Goal: Transaction & Acquisition: Book appointment/travel/reservation

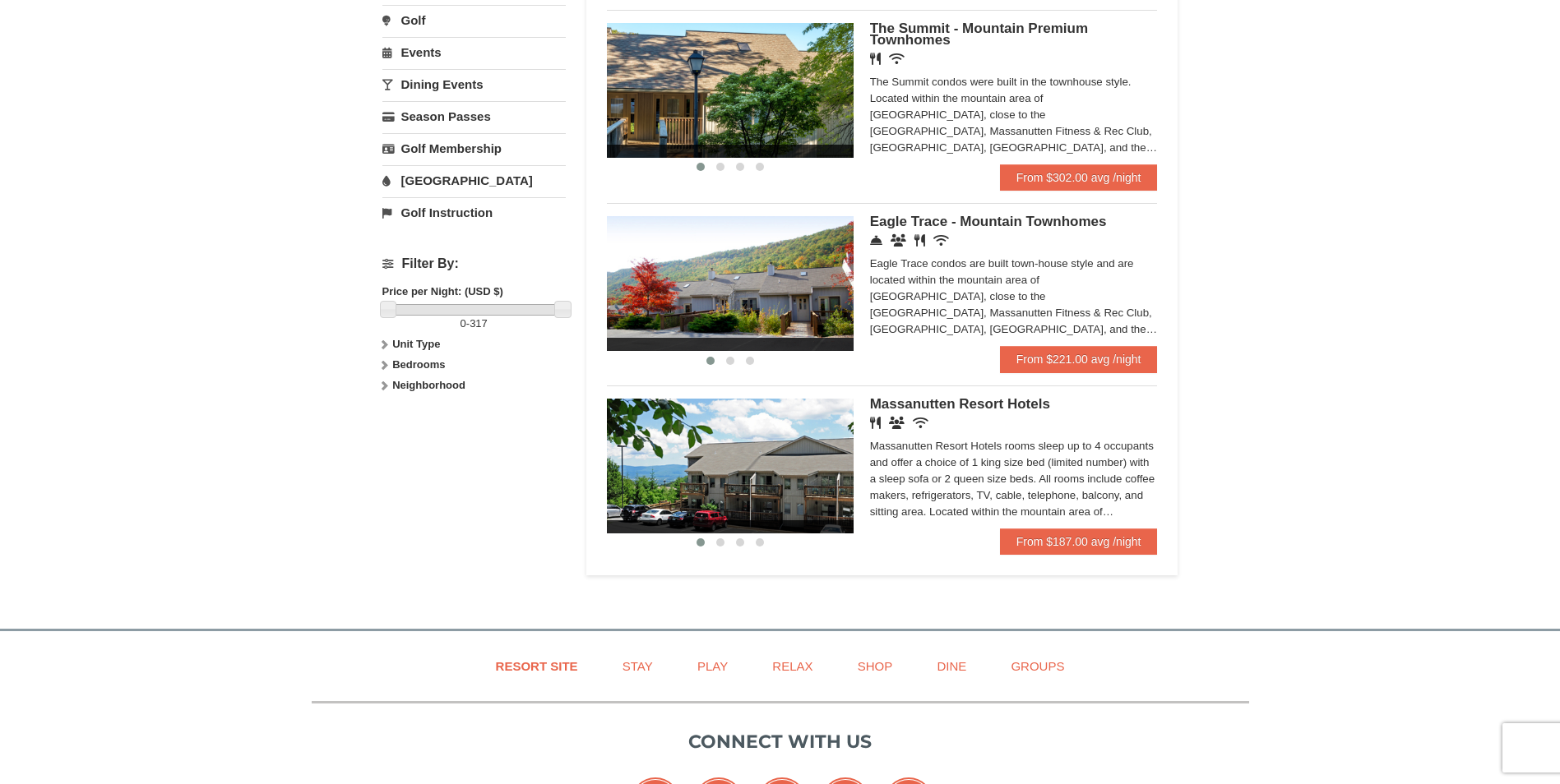
scroll to position [576, 0]
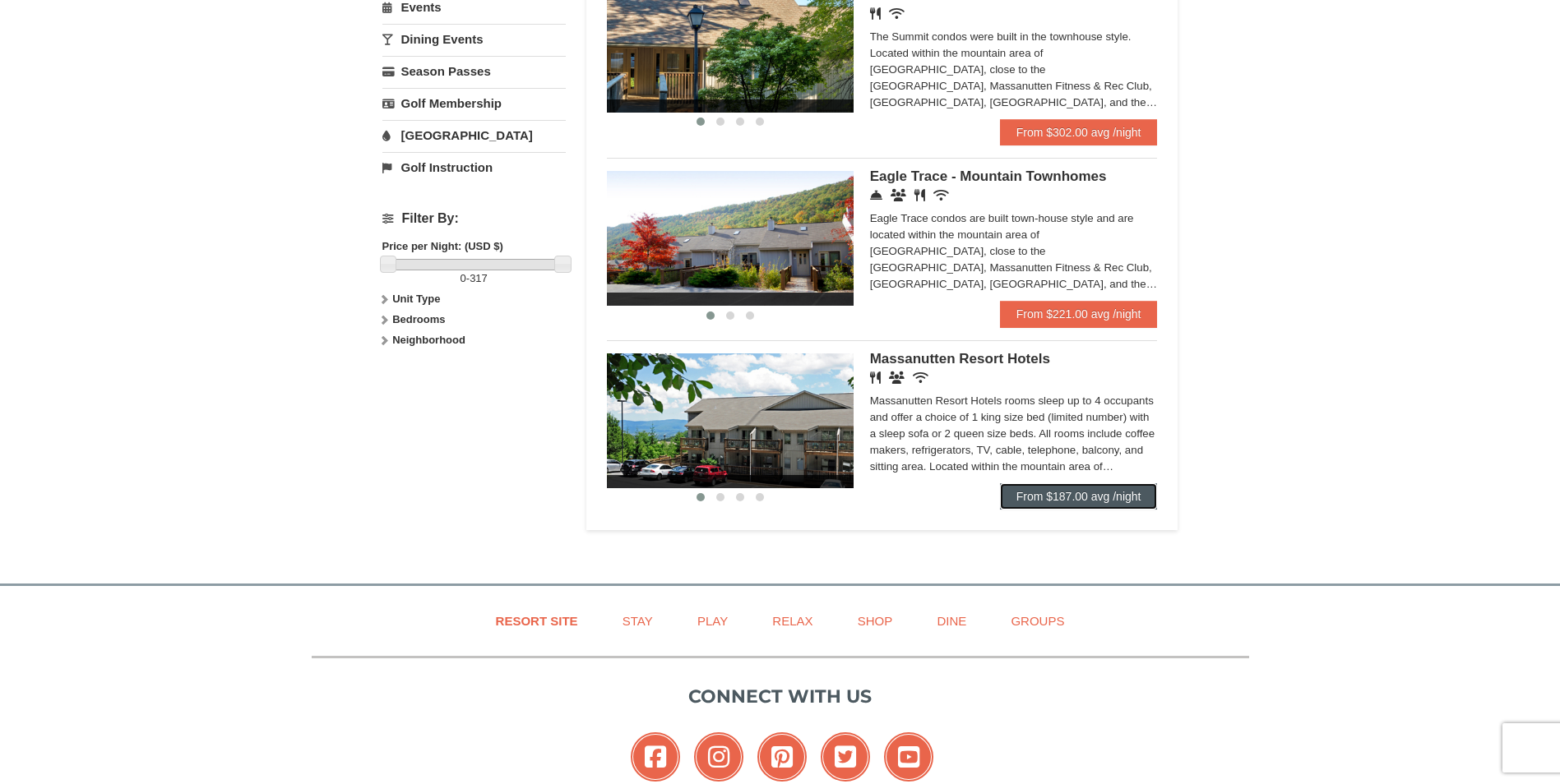
click at [1047, 495] on link "From $187.00 avg /night" at bounding box center [1078, 496] width 158 height 27
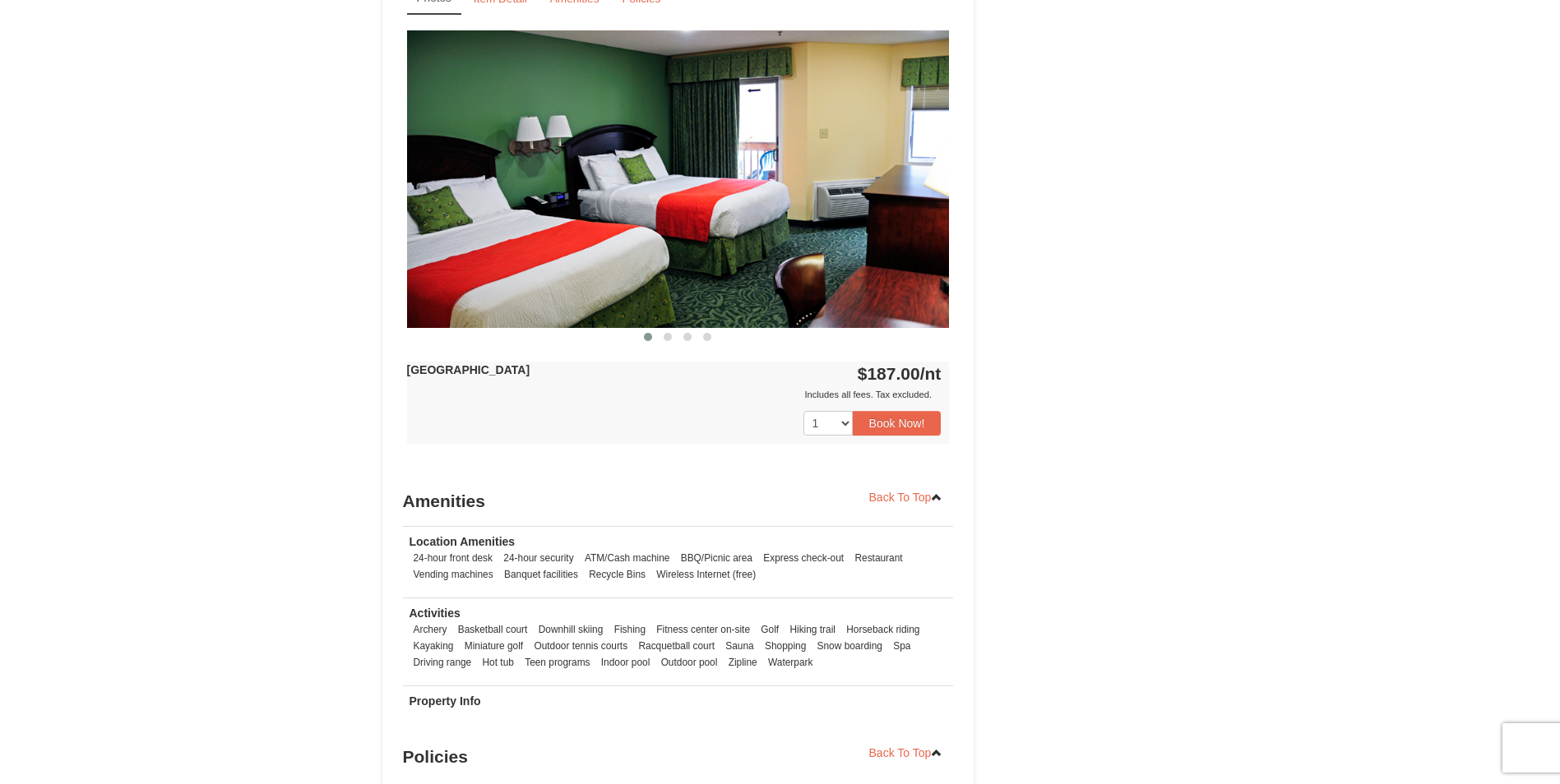
scroll to position [1069, 0]
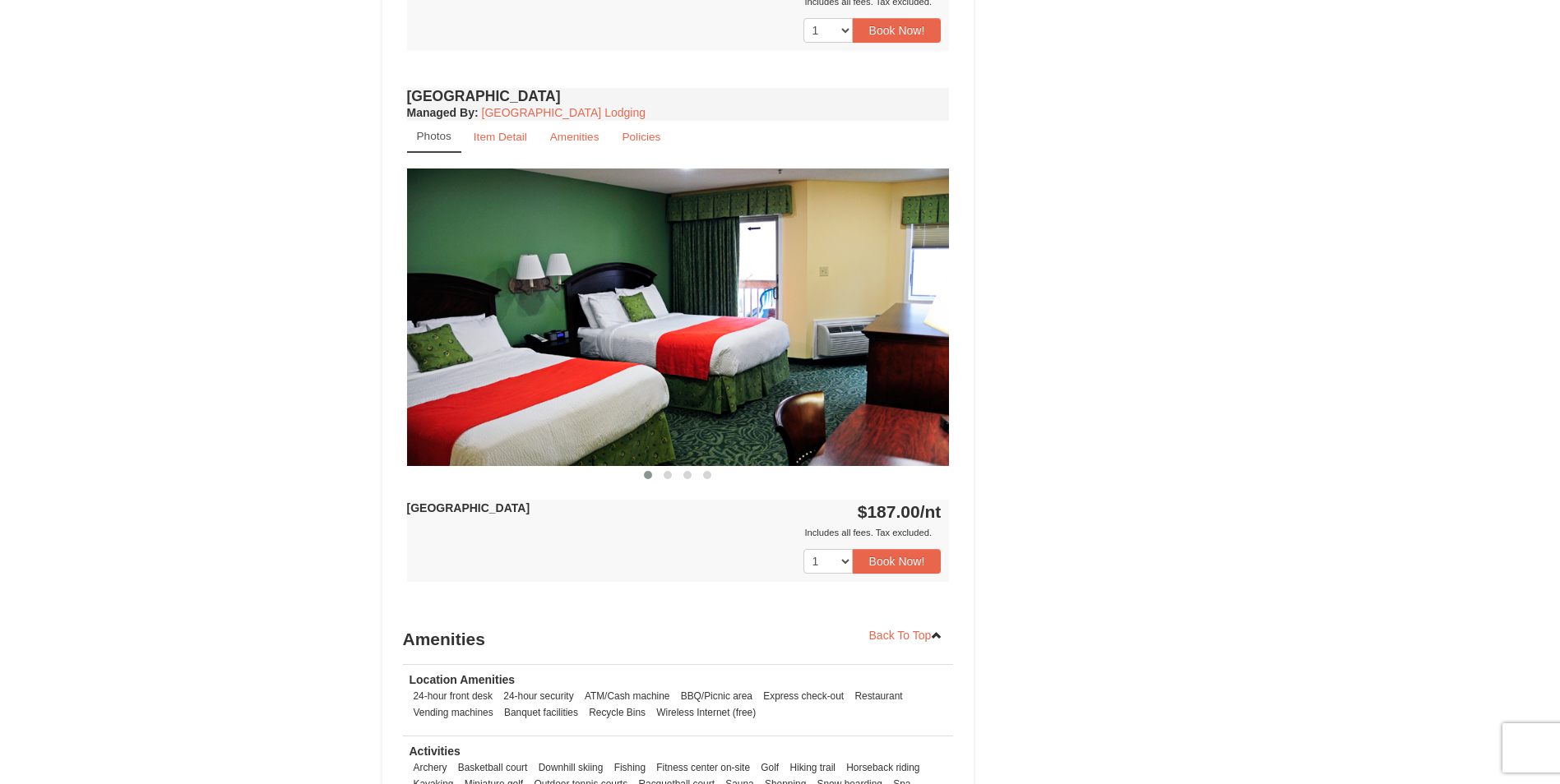
click at [887, 321] on img at bounding box center [678, 317] width 543 height 297
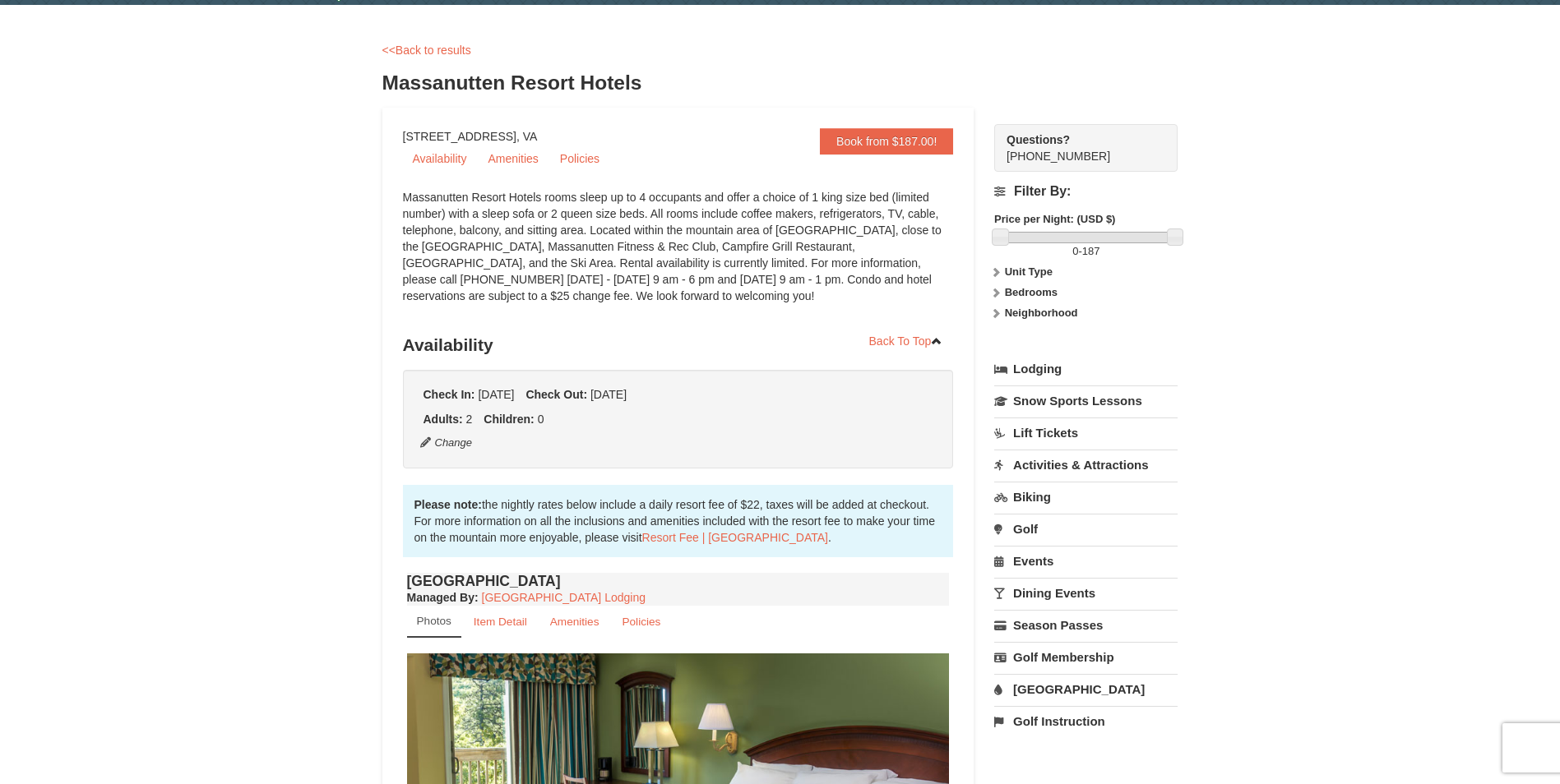
scroll to position [0, 0]
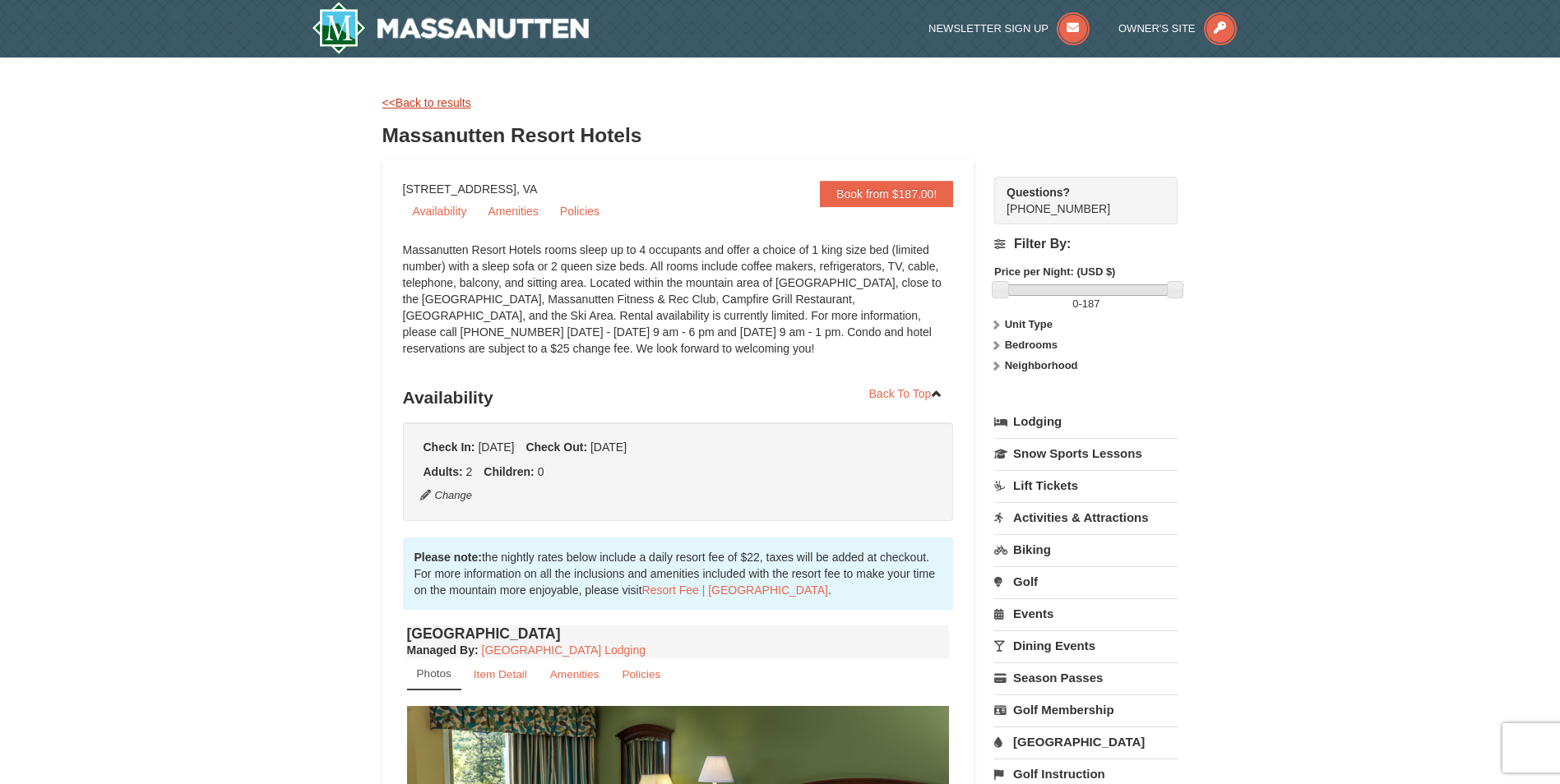
click at [405, 105] on link "<<Back to results" at bounding box center [426, 102] width 88 height 13
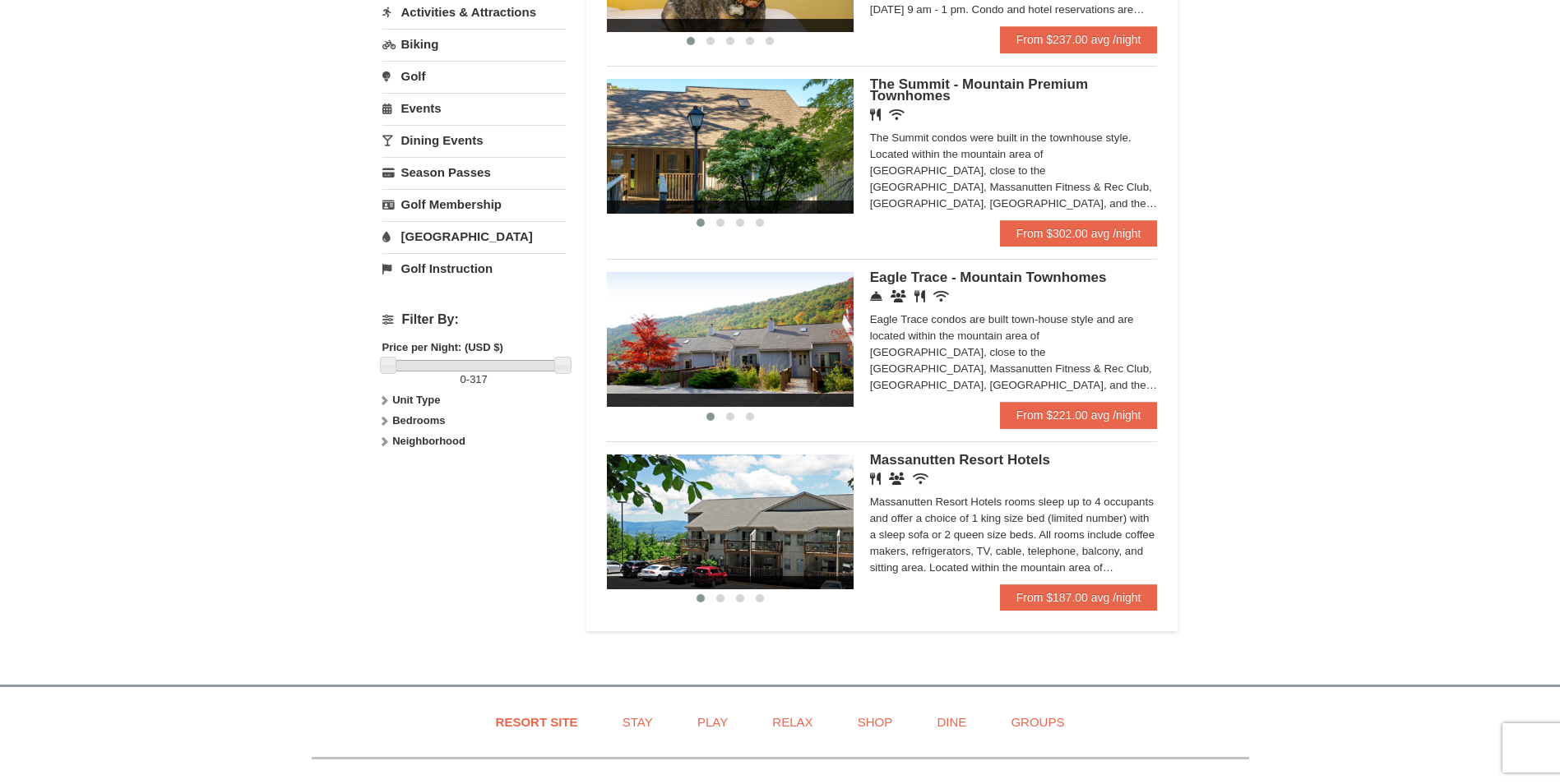
scroll to position [493, 0]
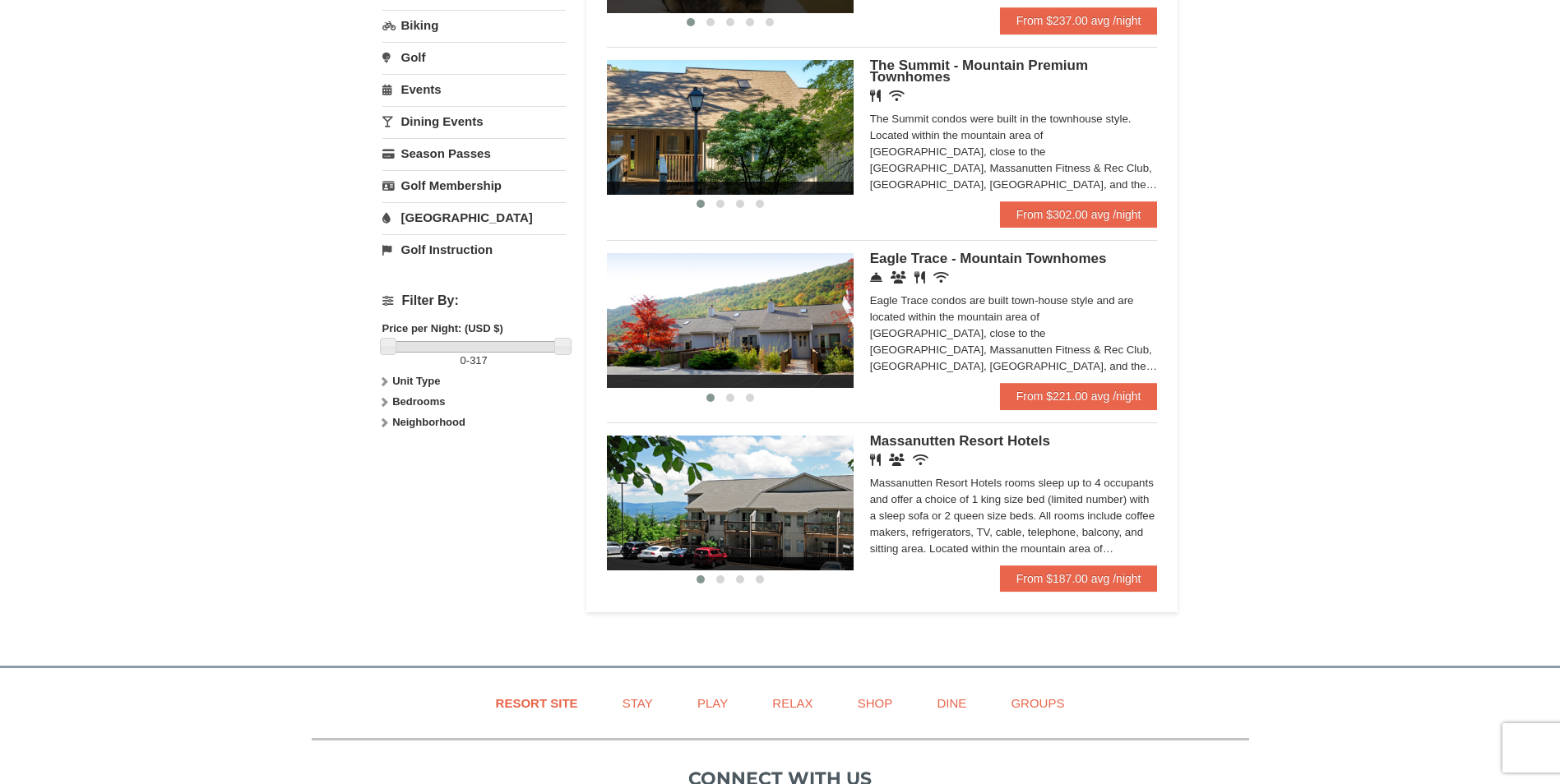
click at [406, 401] on strong "Bedrooms" at bounding box center [418, 401] width 53 height 12
click at [386, 457] on input "checkbox" at bounding box center [387, 457] width 11 height 11
checkbox input "true"
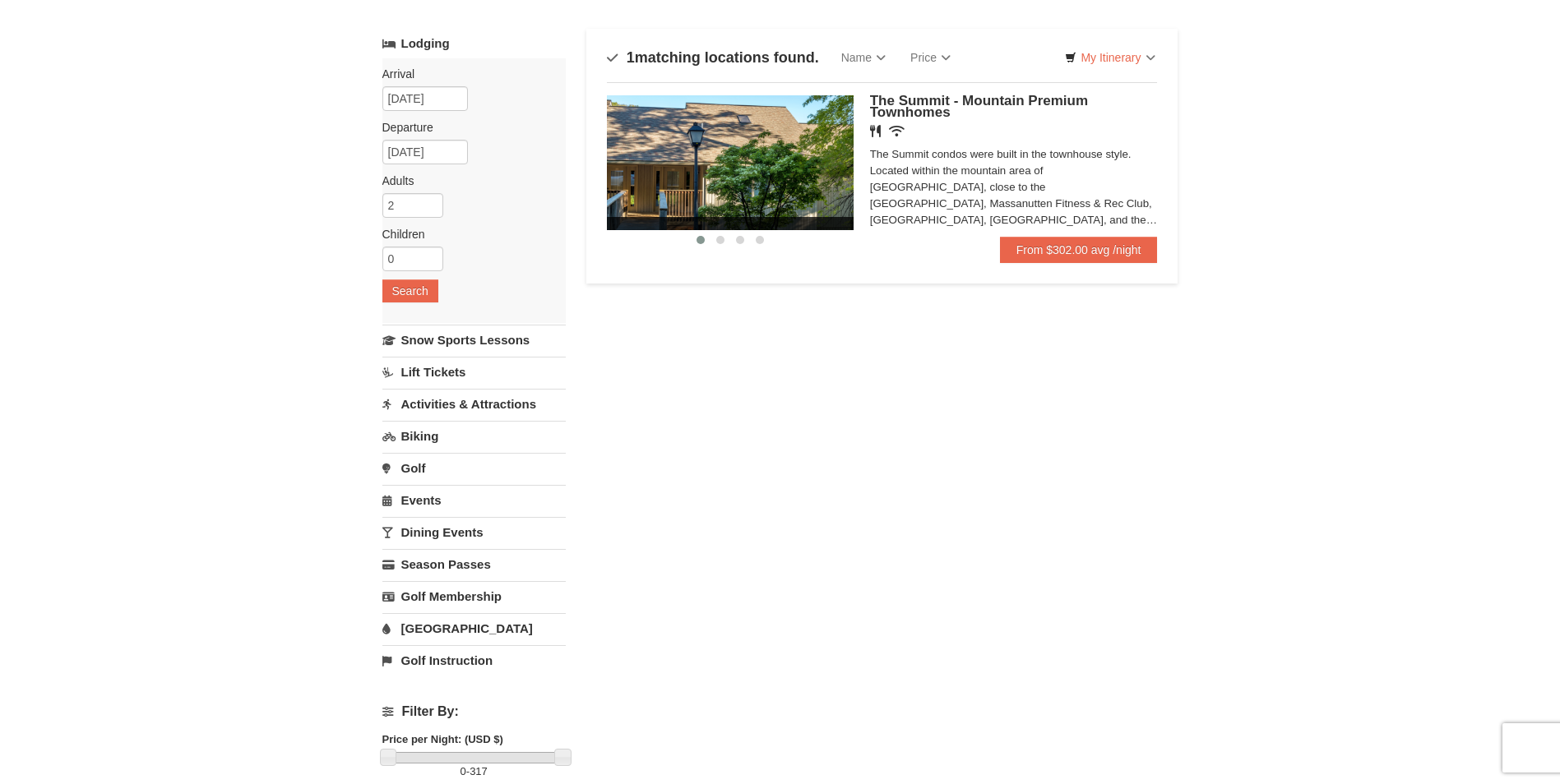
scroll to position [0, 0]
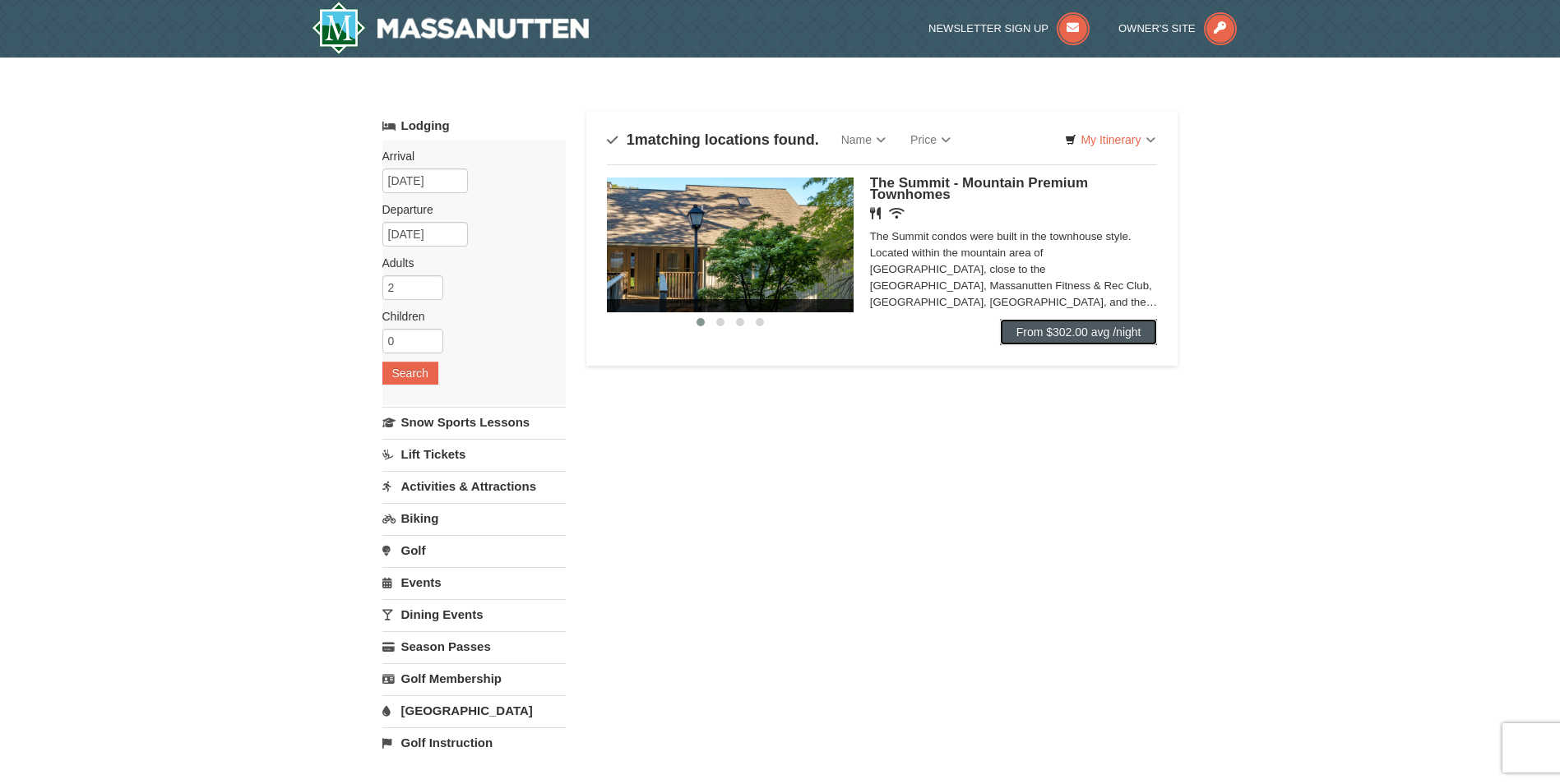
click at [1083, 327] on link "From $302.00 avg /night" at bounding box center [1078, 331] width 158 height 27
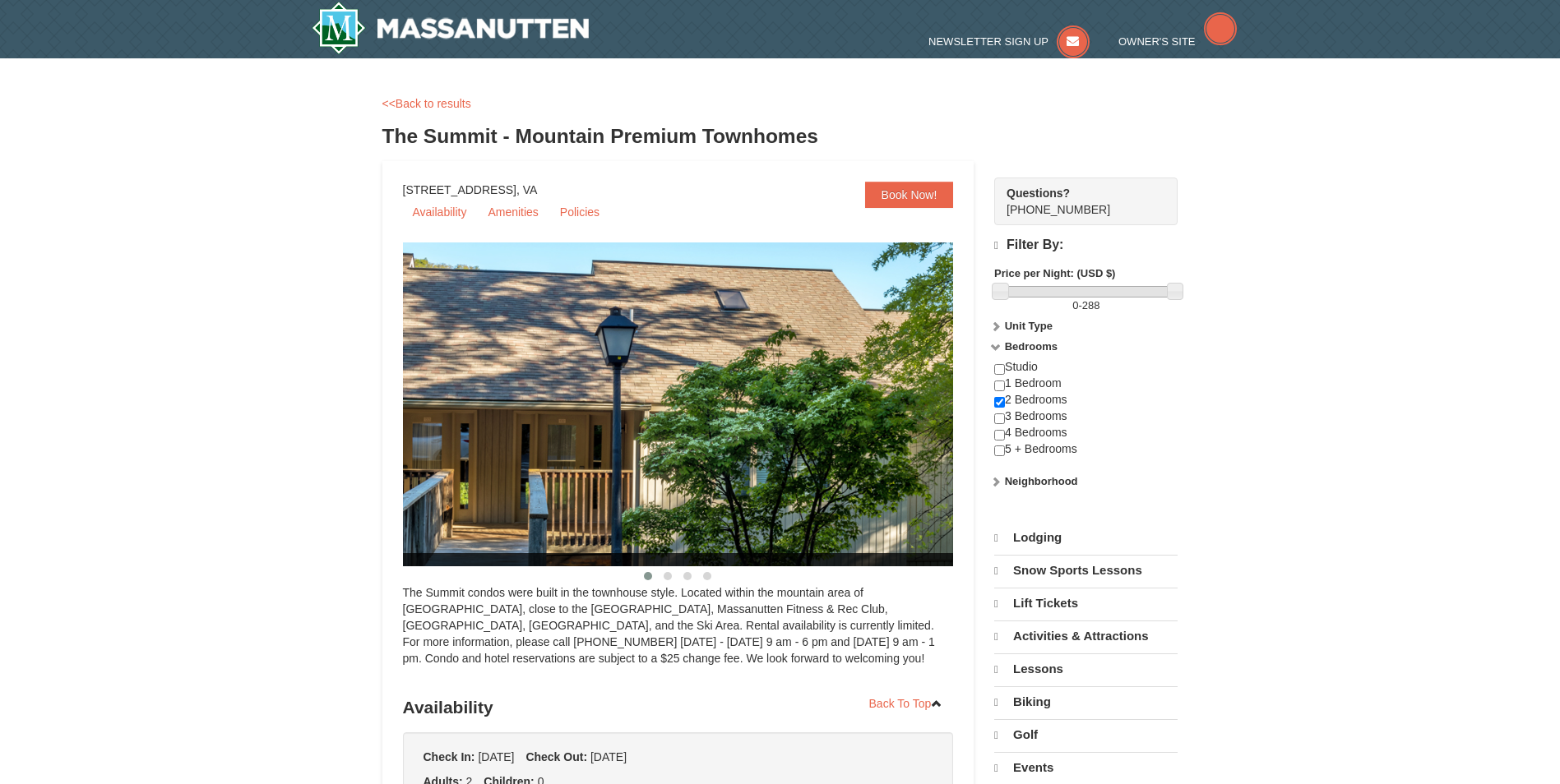
select select "10"
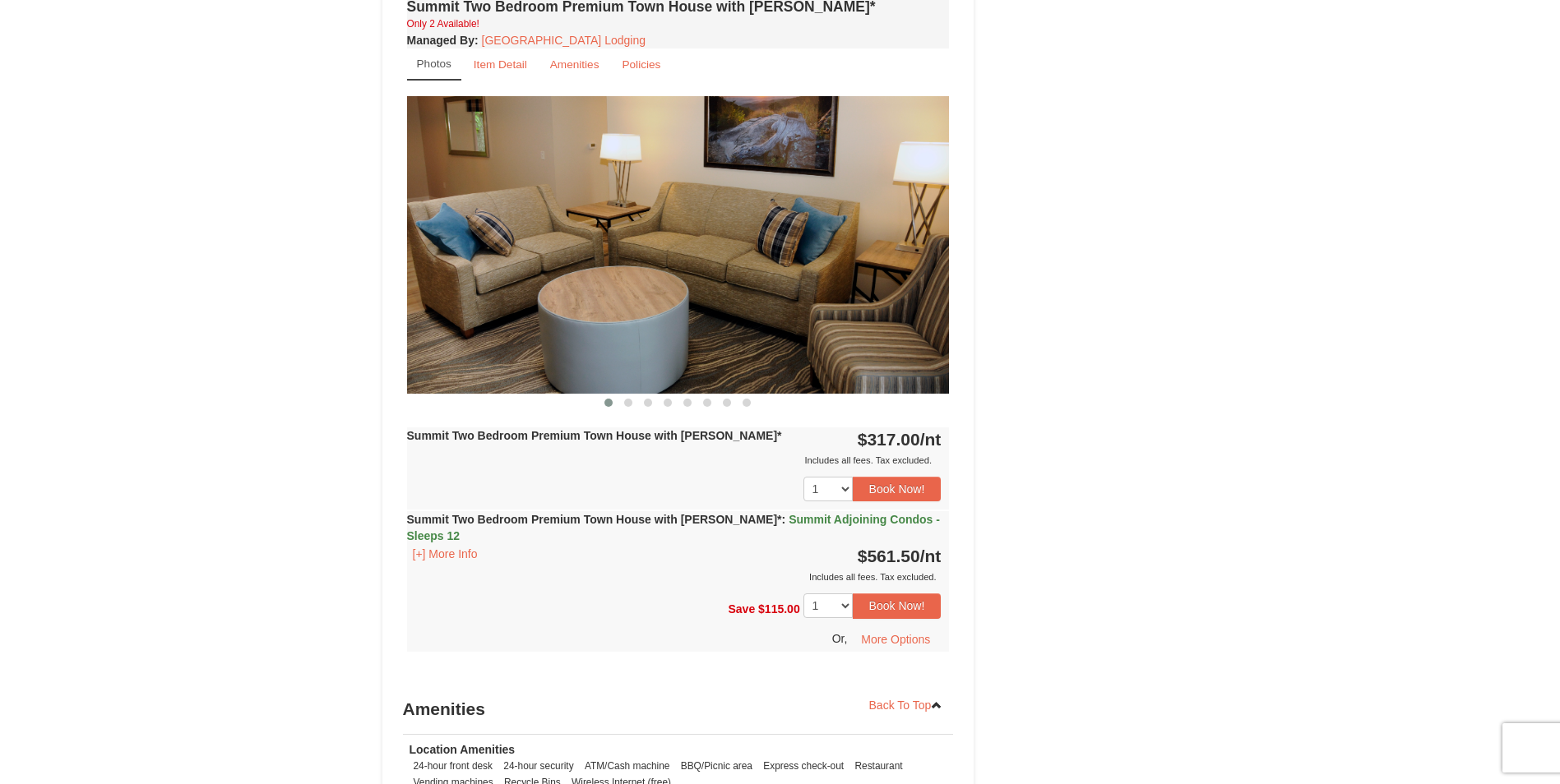
scroll to position [2630, 0]
click at [908, 475] on button "Book Now!" at bounding box center [897, 487] width 88 height 25
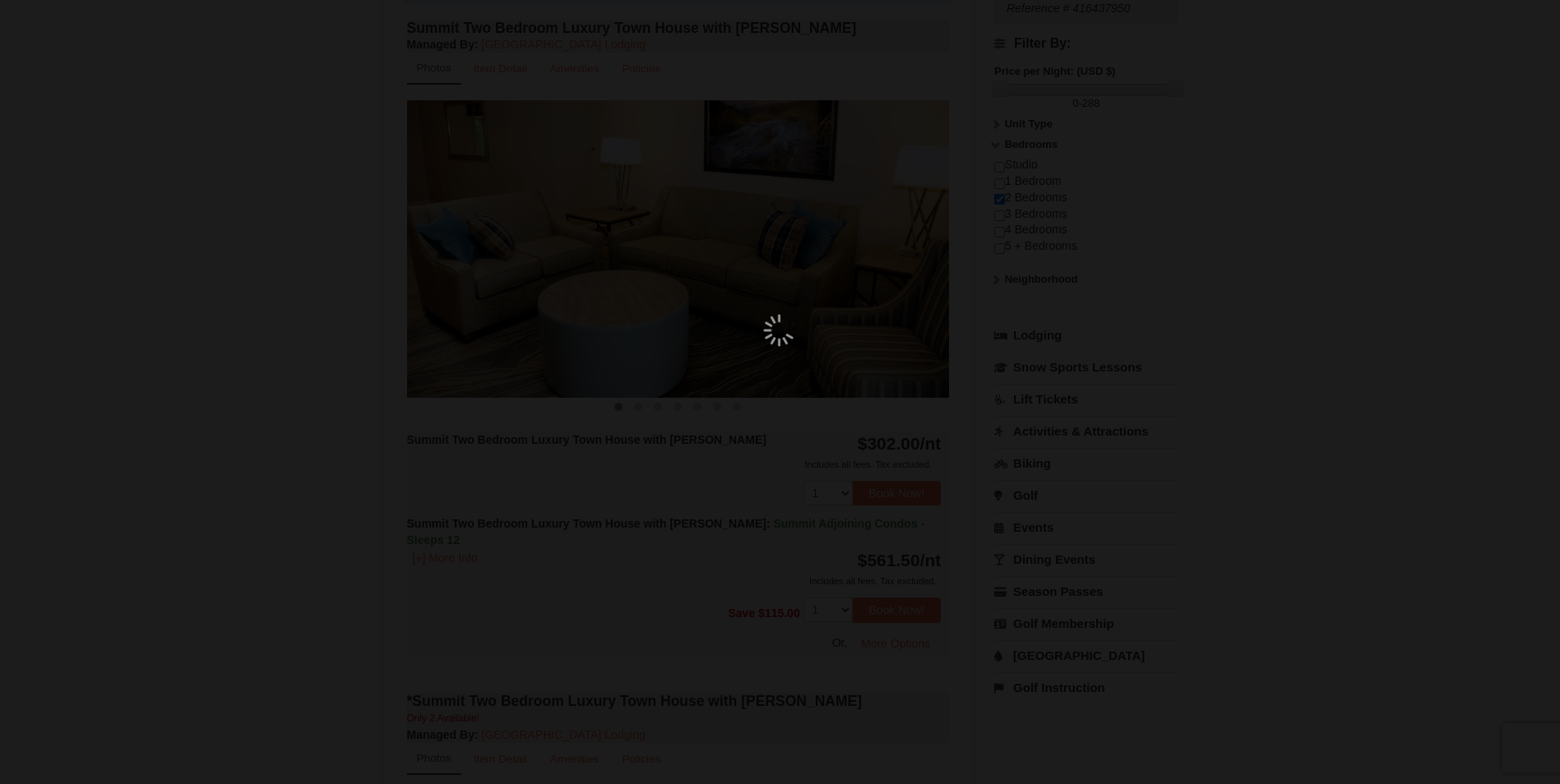
scroll to position [160, 0]
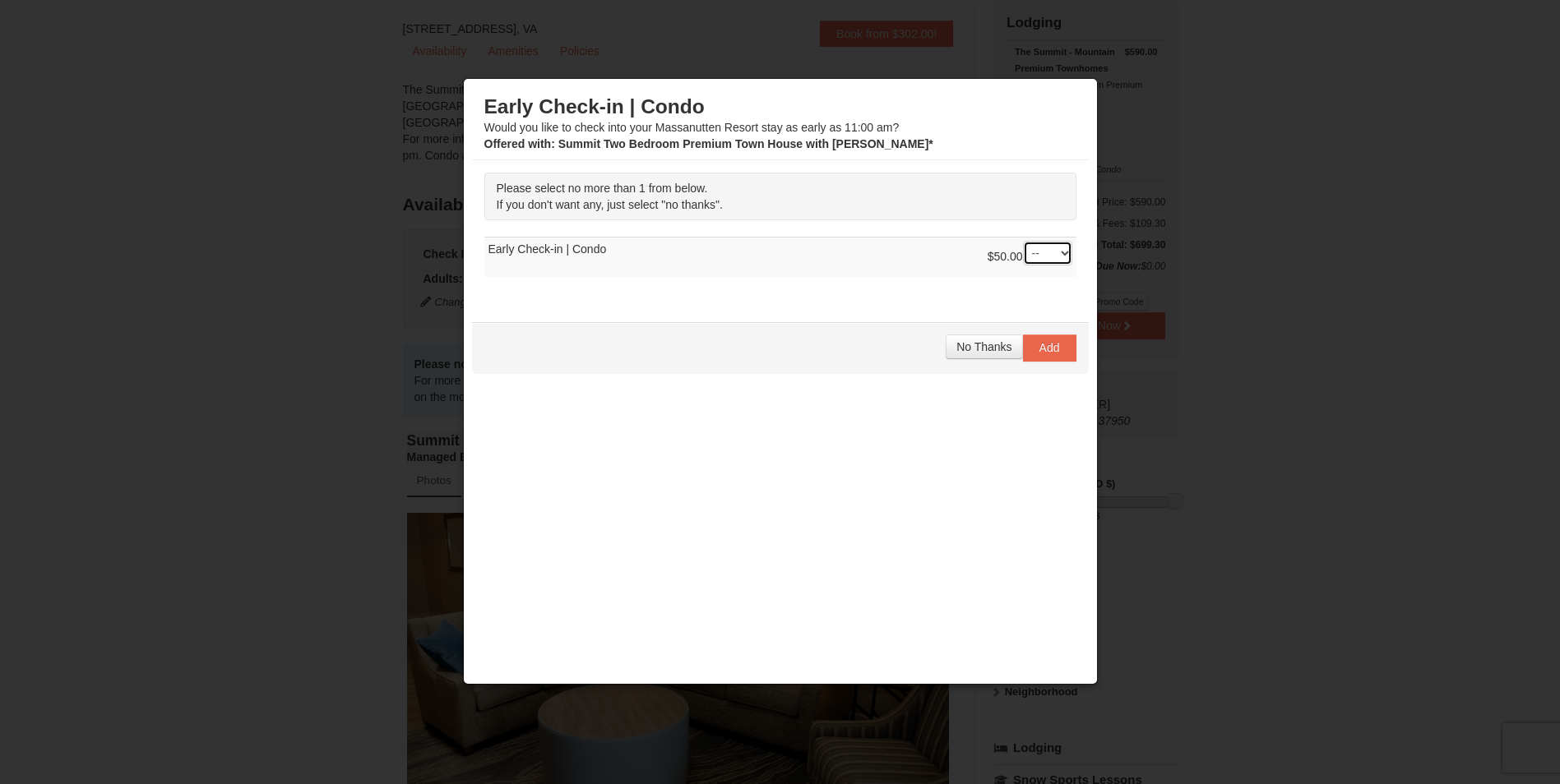
click at [1055, 253] on select "-- 01" at bounding box center [1048, 253] width 50 height 25
select select "1"
click at [1023, 241] on select "-- 01" at bounding box center [1048, 253] width 50 height 25
click at [1059, 346] on span "Add" at bounding box center [1050, 347] width 21 height 13
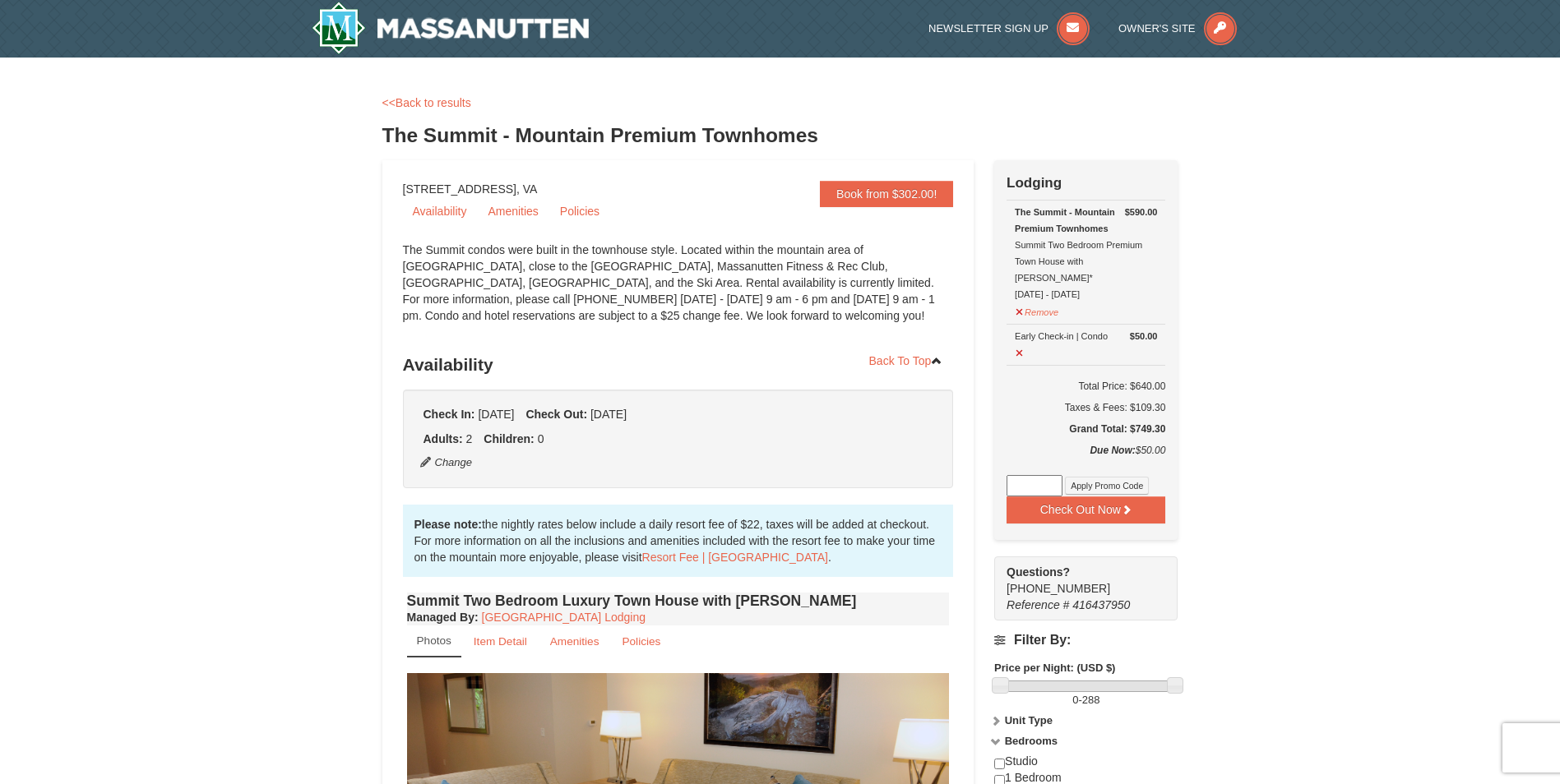
scroll to position [82, 0]
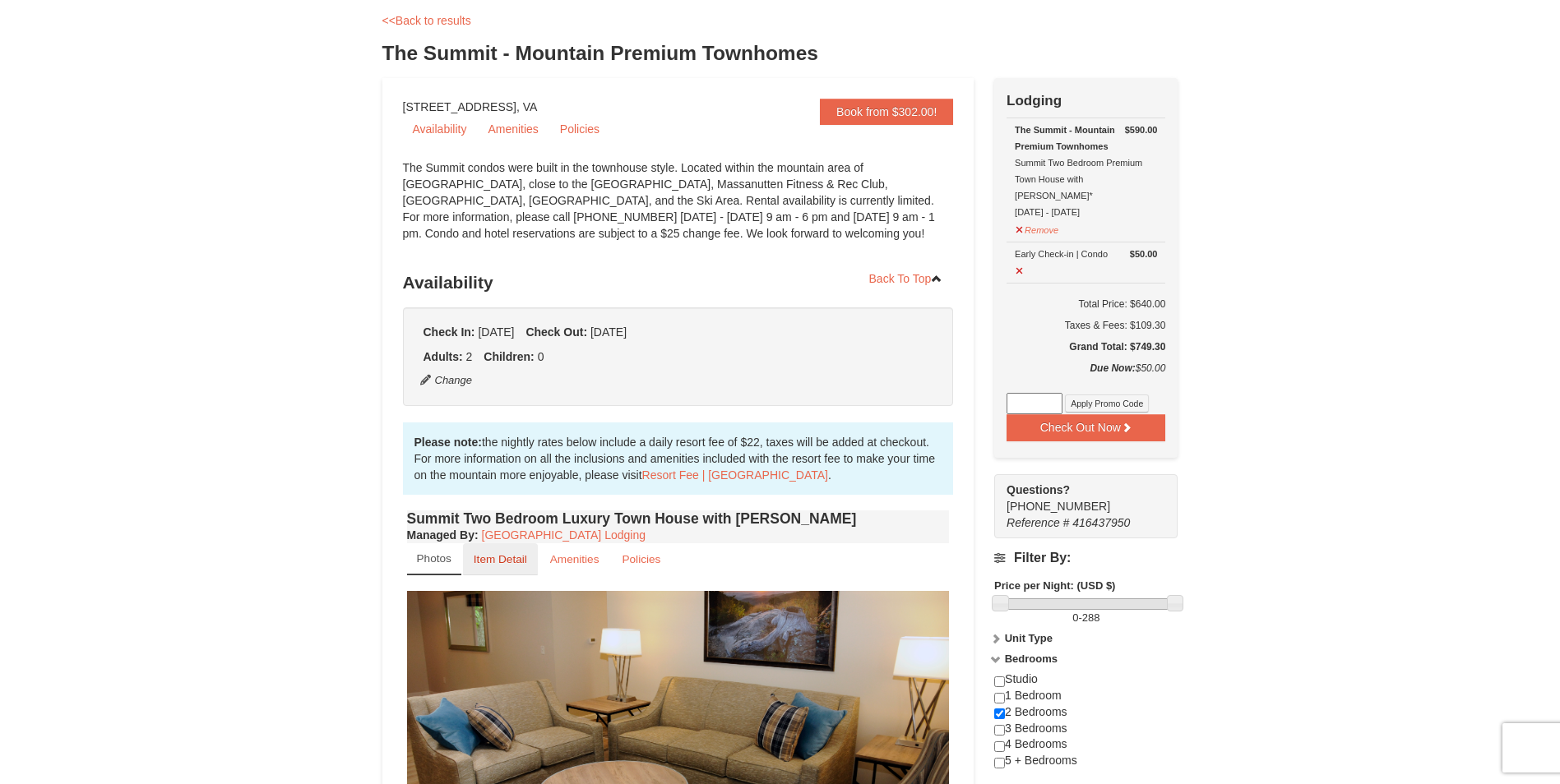
click at [490, 562] on small "Item Detail" at bounding box center [500, 559] width 54 height 12
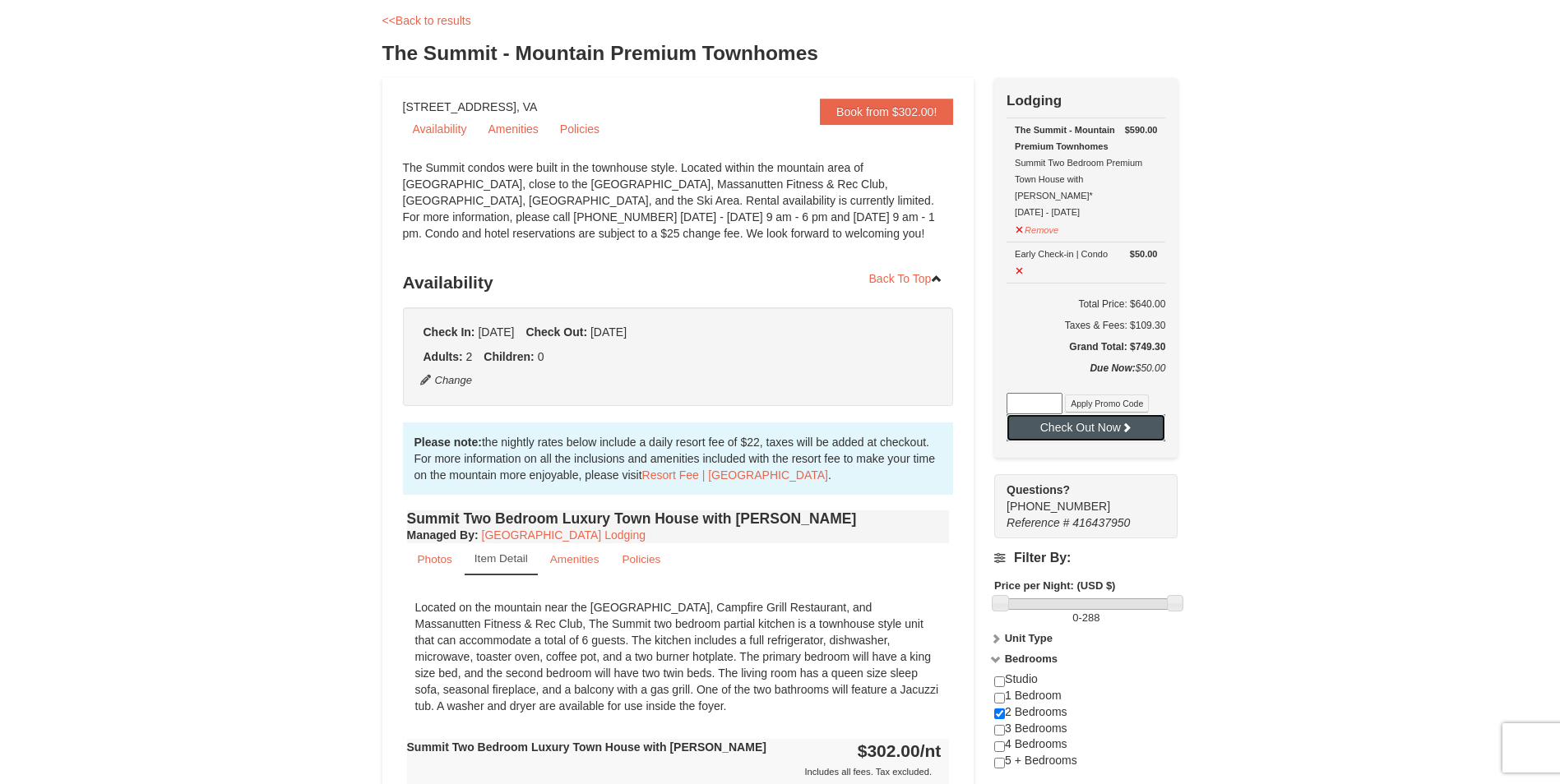
click at [1049, 414] on button "Check Out Now" at bounding box center [1086, 427] width 159 height 27
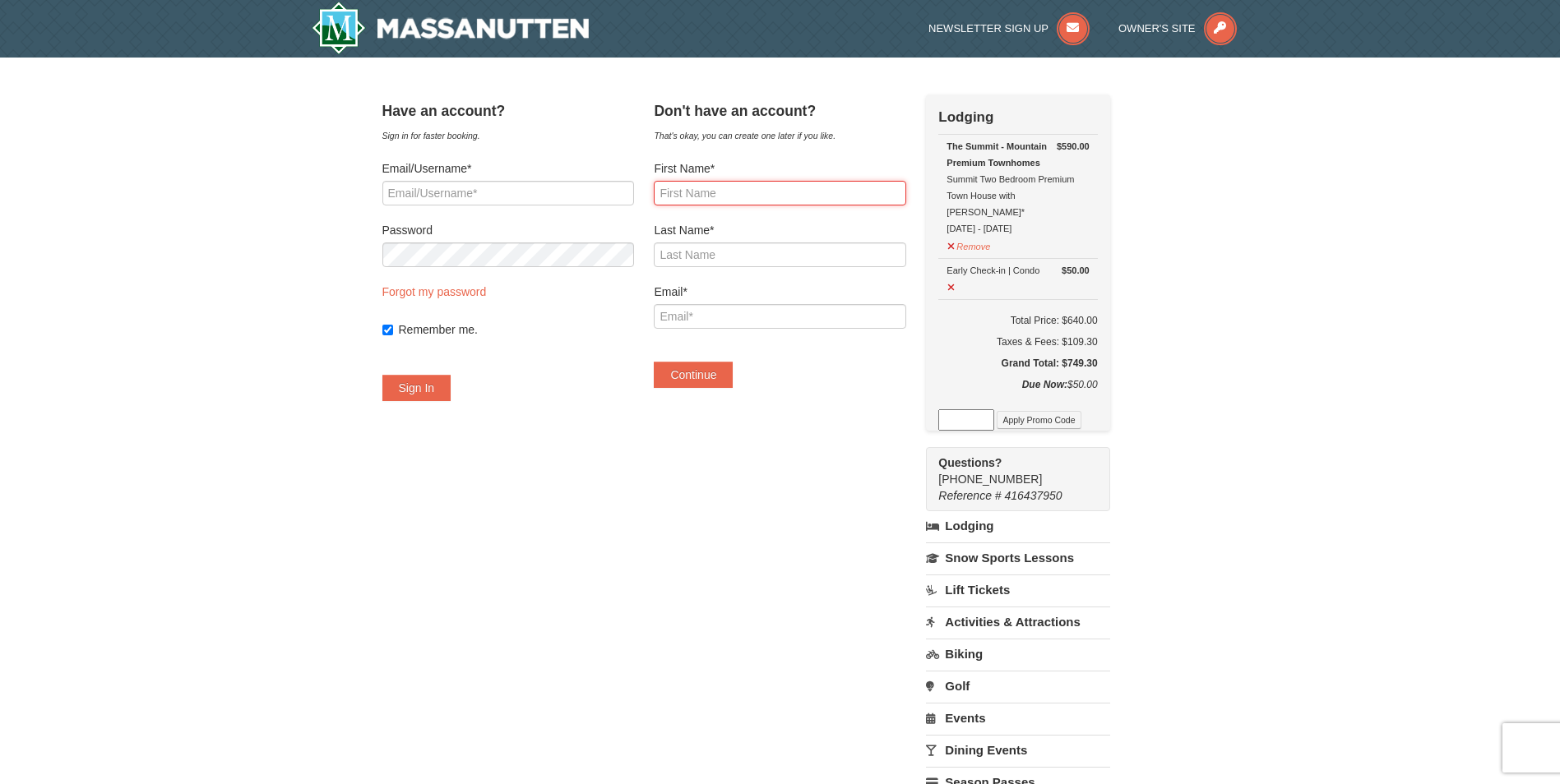
click at [731, 197] on input "First Name*" at bounding box center [779, 193] width 251 height 25
type input "Patrice"
type input "Scott"
type input "[EMAIL_ADDRESS][DOMAIN_NAME]"
click at [721, 374] on button "Continue" at bounding box center [693, 374] width 79 height 27
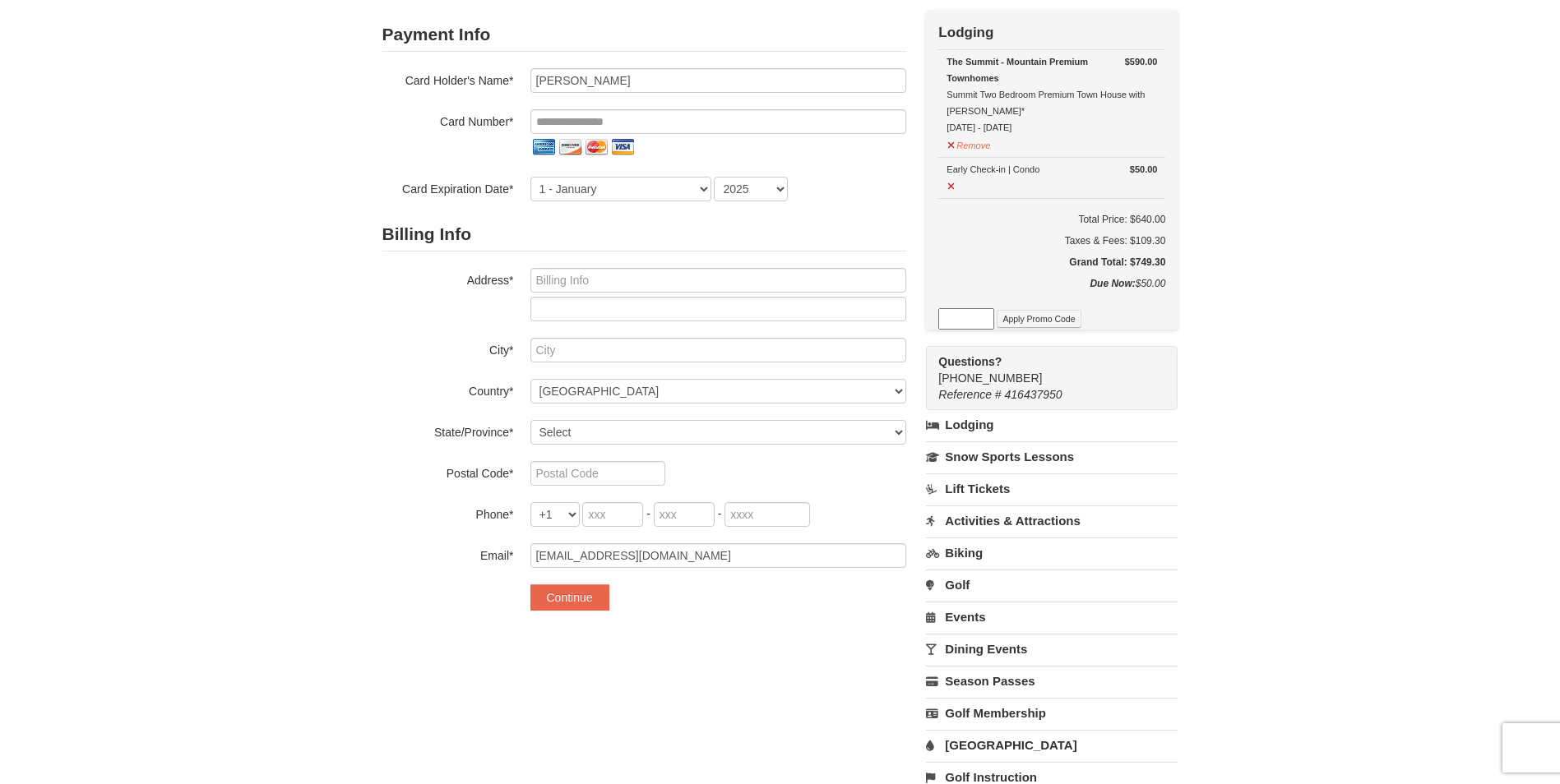
scroll to position [328, 0]
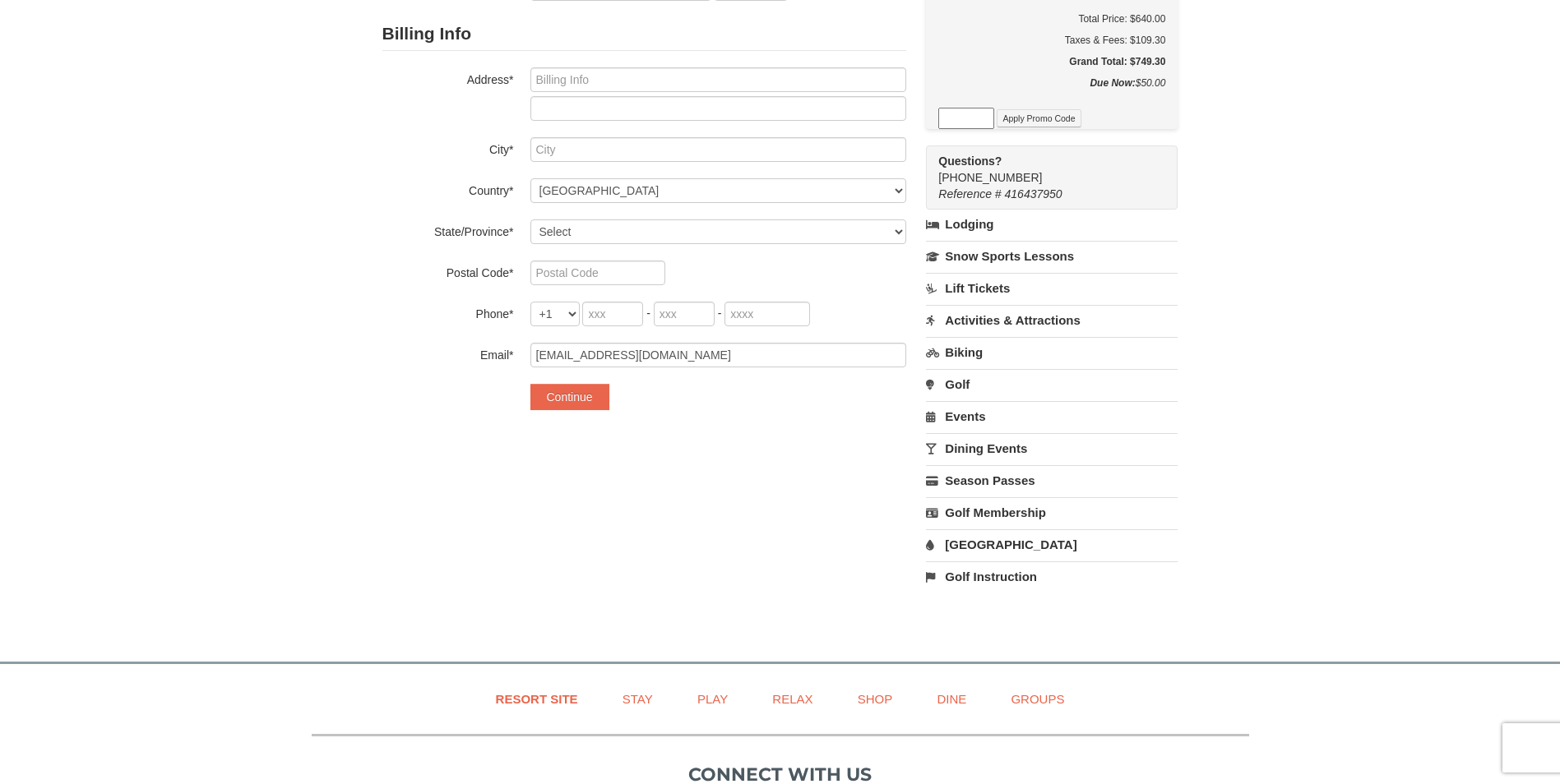
click at [978, 285] on link "Lift Tickets" at bounding box center [1051, 288] width 251 height 31
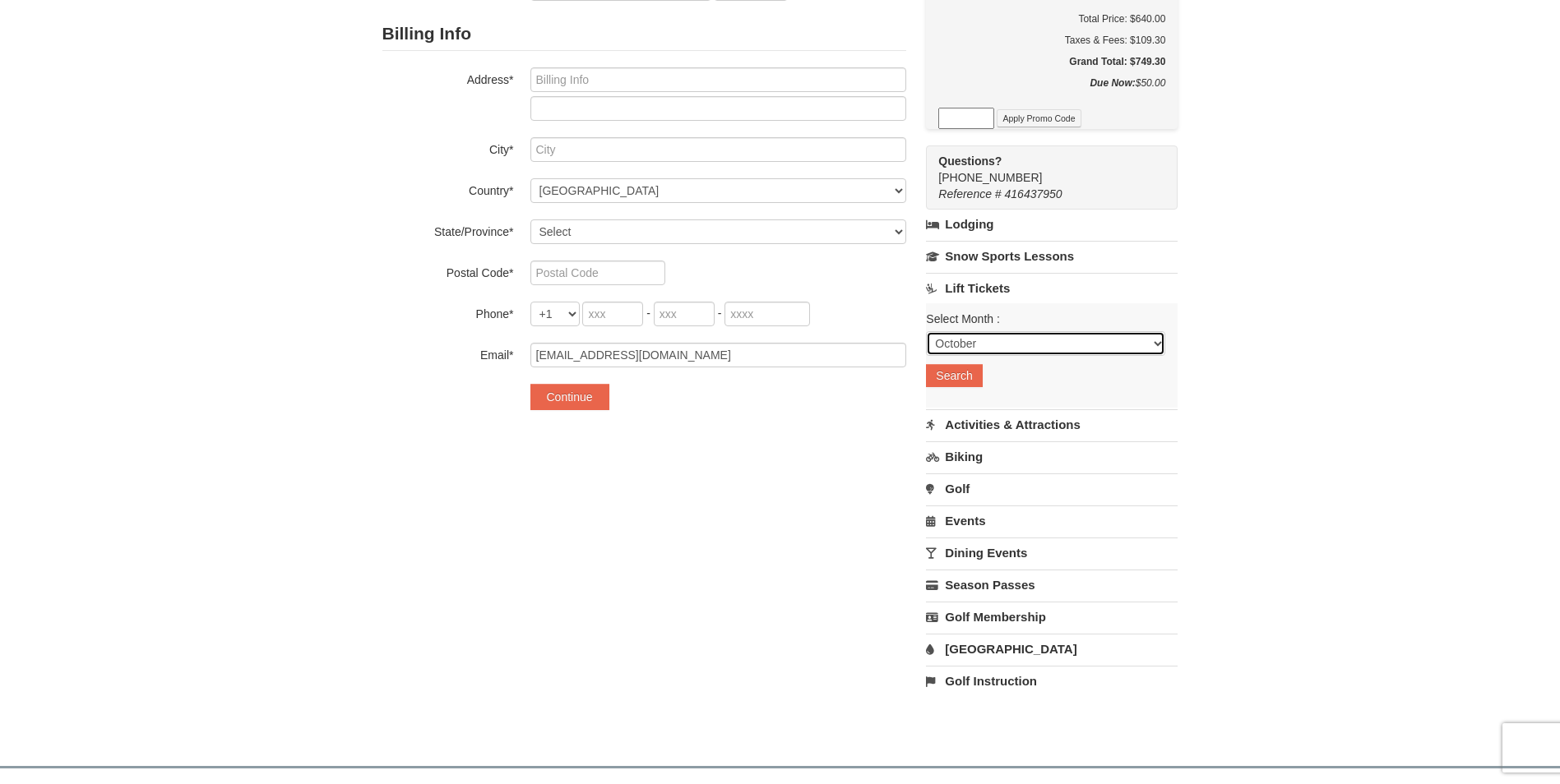
click at [1084, 344] on select "October November December January February March April May June July August Sep…" at bounding box center [1045, 343] width 239 height 25
select select "3"
click at [925, 332] on select "October November December January February March April May June July August Sep…" at bounding box center [1045, 343] width 239 height 25
click at [954, 372] on button "Search" at bounding box center [953, 375] width 56 height 23
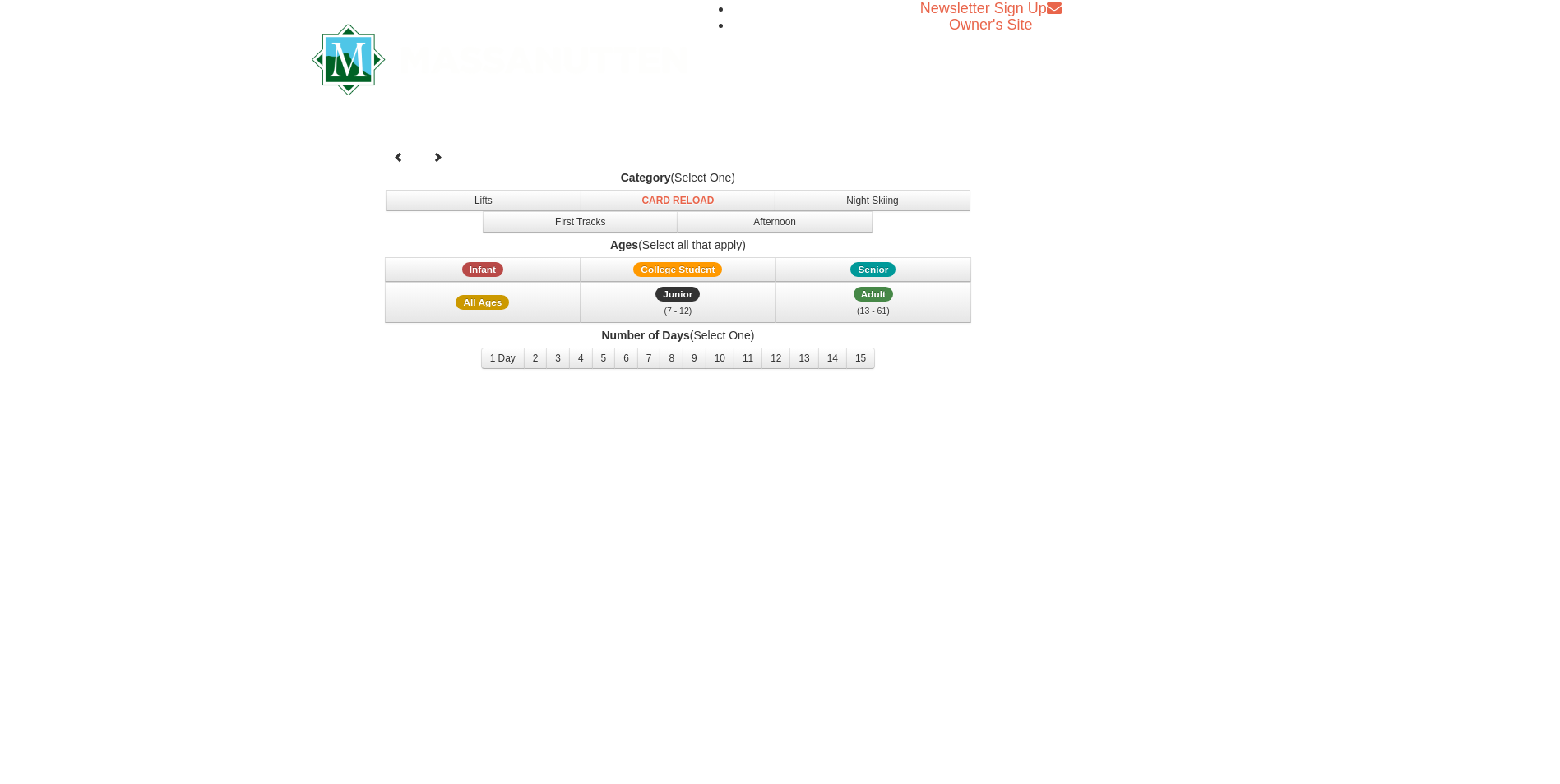
select select "3"
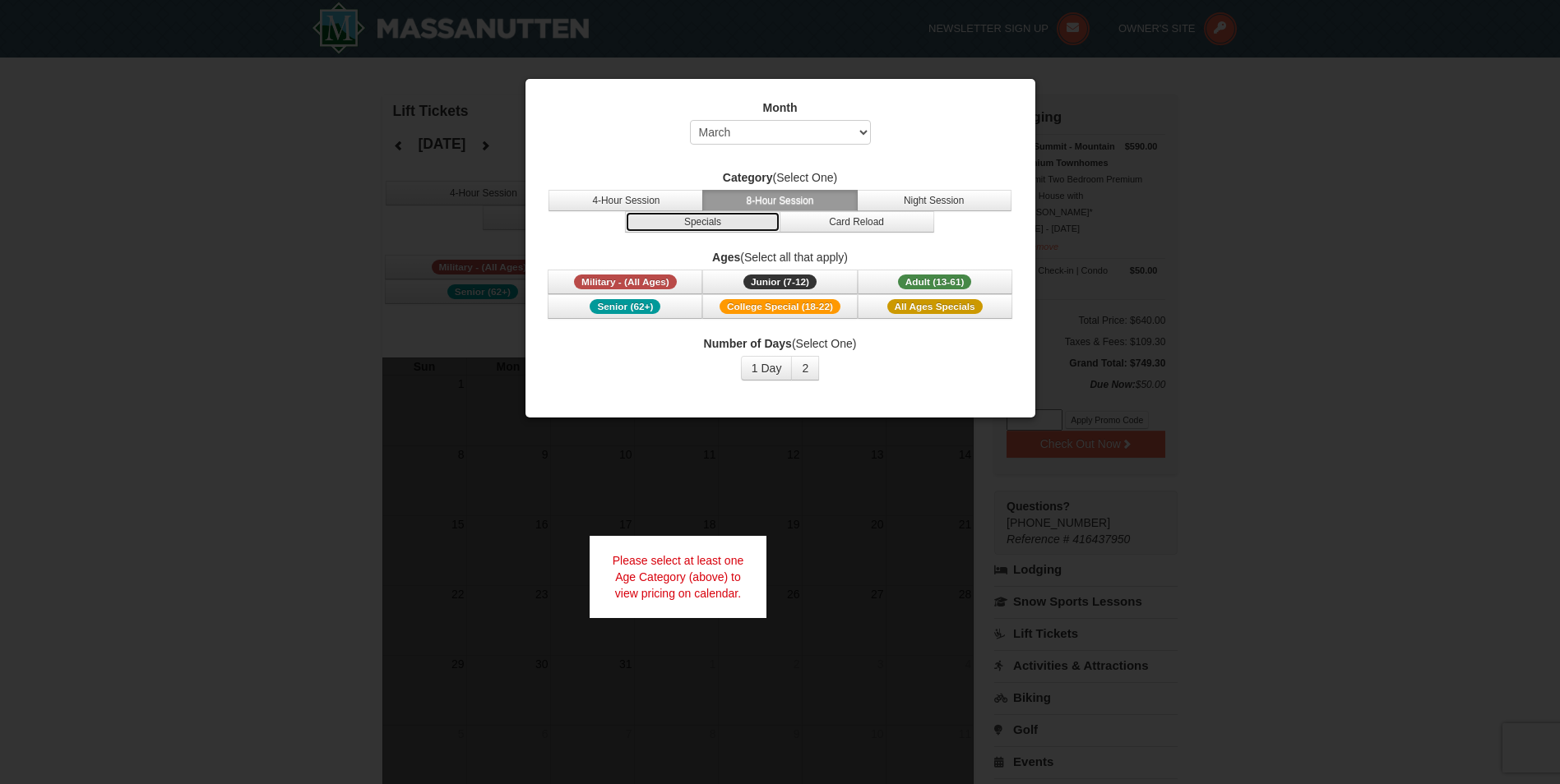
click at [686, 221] on button "Specials" at bounding box center [702, 222] width 155 height 22
click at [931, 306] on span "All Ages Specials" at bounding box center [935, 306] width 95 height 15
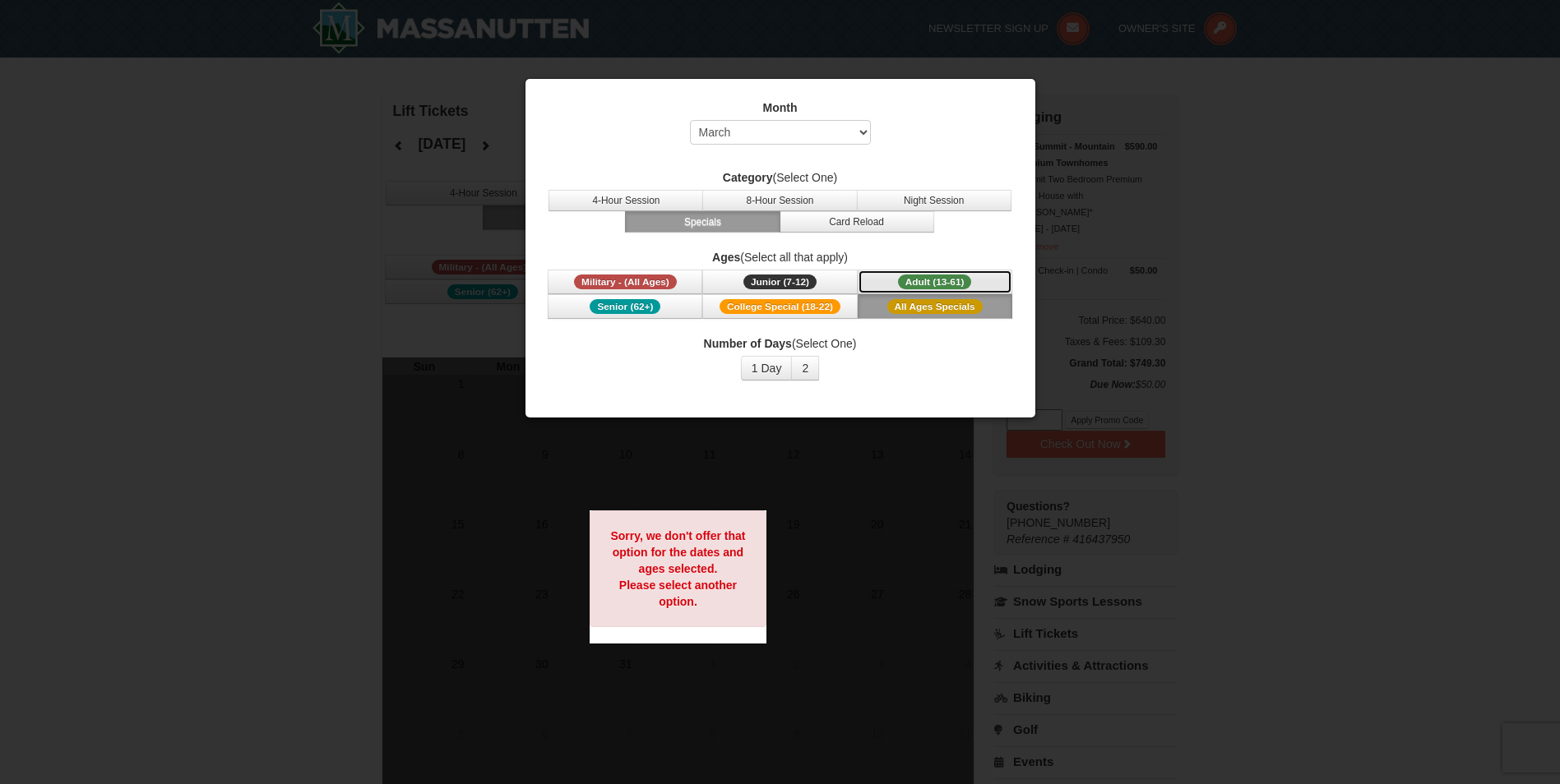
click at [946, 278] on span "Adult (13-61)" at bounding box center [934, 282] width 74 height 15
click at [893, 194] on button "Night Session" at bounding box center [934, 200] width 155 height 22
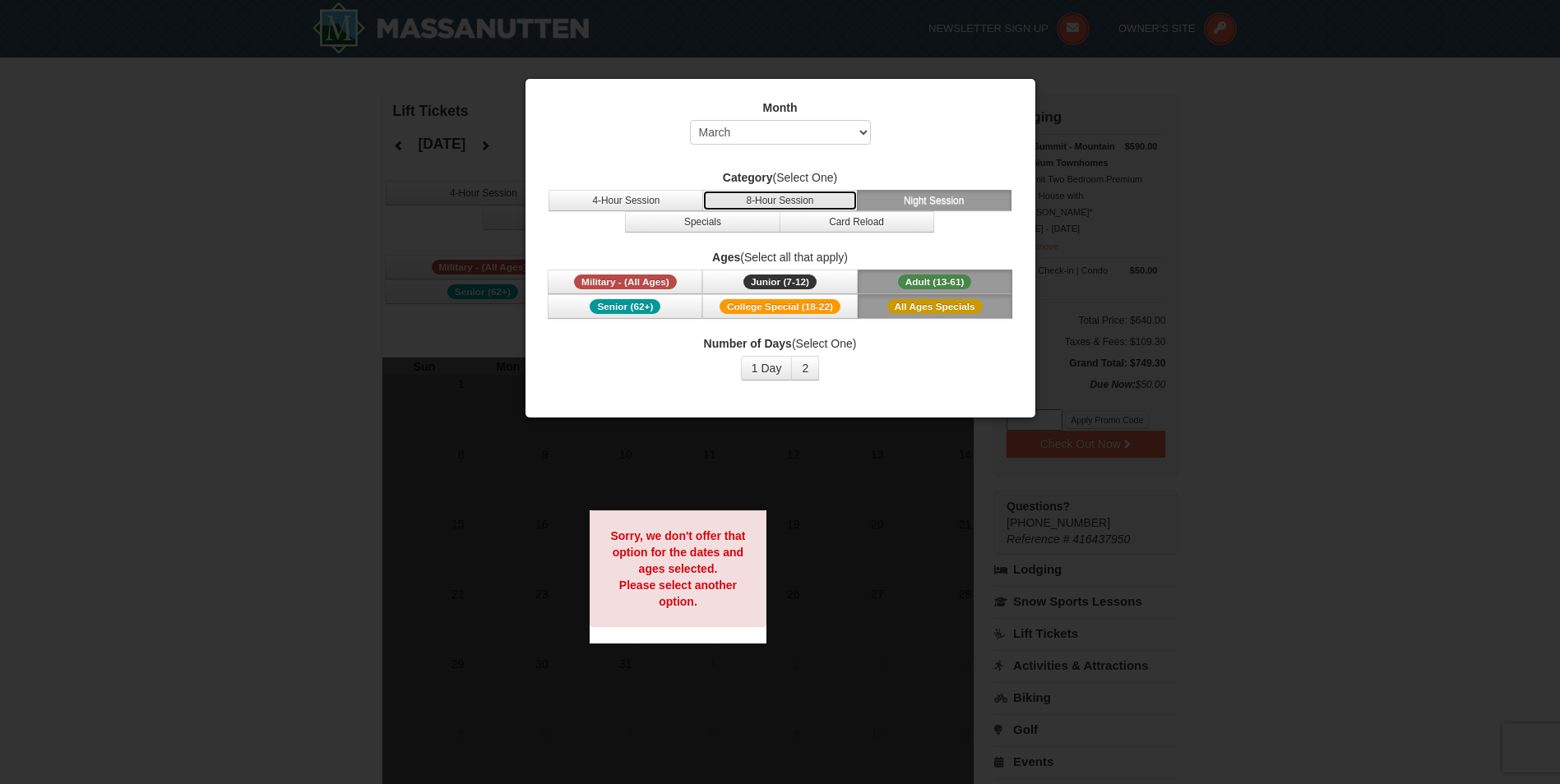
click at [774, 198] on button "8-Hour Session" at bounding box center [780, 200] width 155 height 22
click at [660, 199] on button "4-Hour Session" at bounding box center [626, 200] width 155 height 22
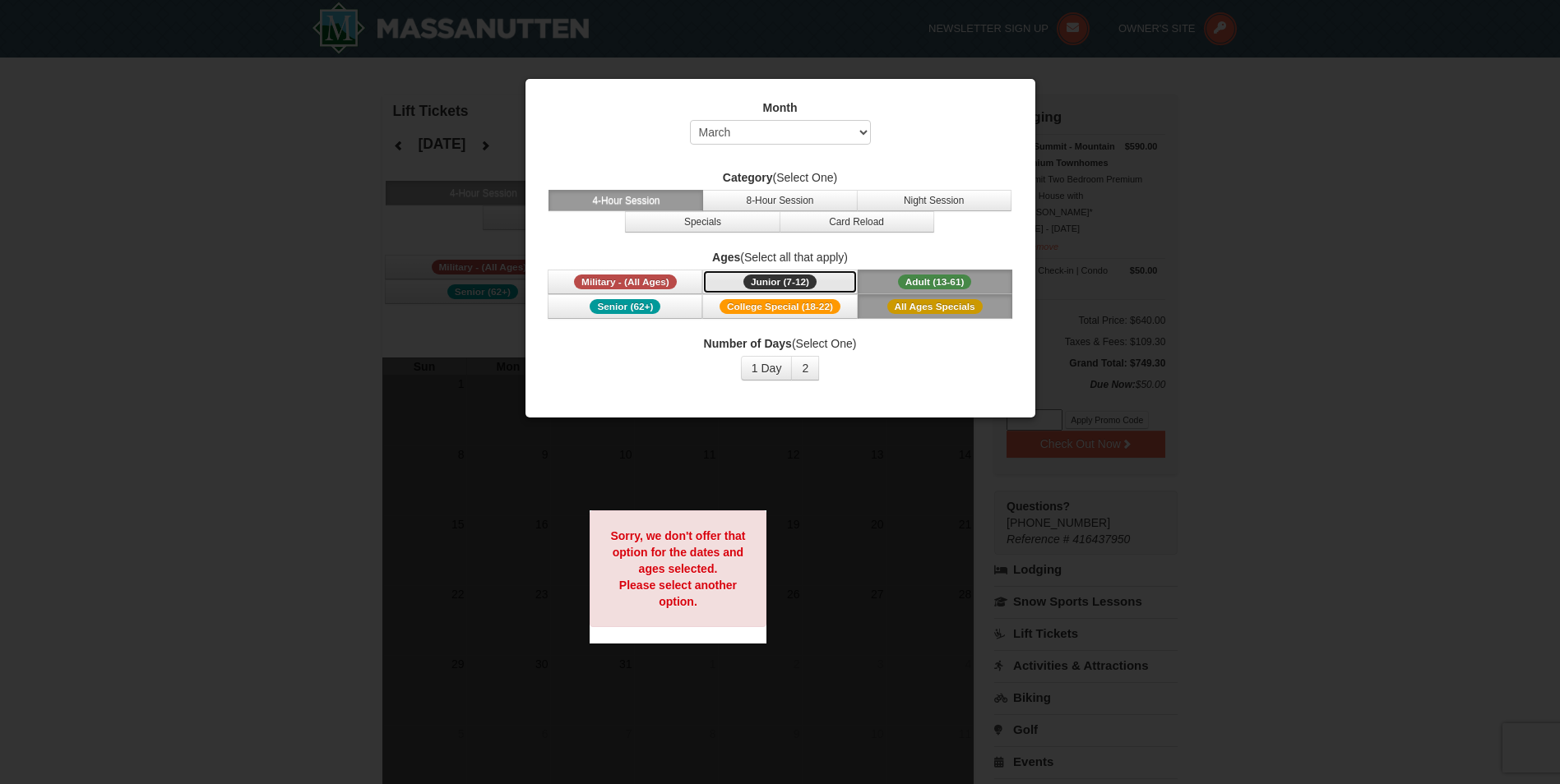
click at [784, 288] on span "Junior (7-12)" at bounding box center [780, 282] width 73 height 15
click at [615, 274] on button "Military - (All Ages)" at bounding box center [626, 282] width 155 height 25
drag, startPoint x: 917, startPoint y: 110, endPoint x: 1081, endPoint y: 124, distance: 164.6
click at [919, 111] on label "Month" at bounding box center [780, 107] width 469 height 17
click at [1477, 165] on div at bounding box center [780, 392] width 1560 height 784
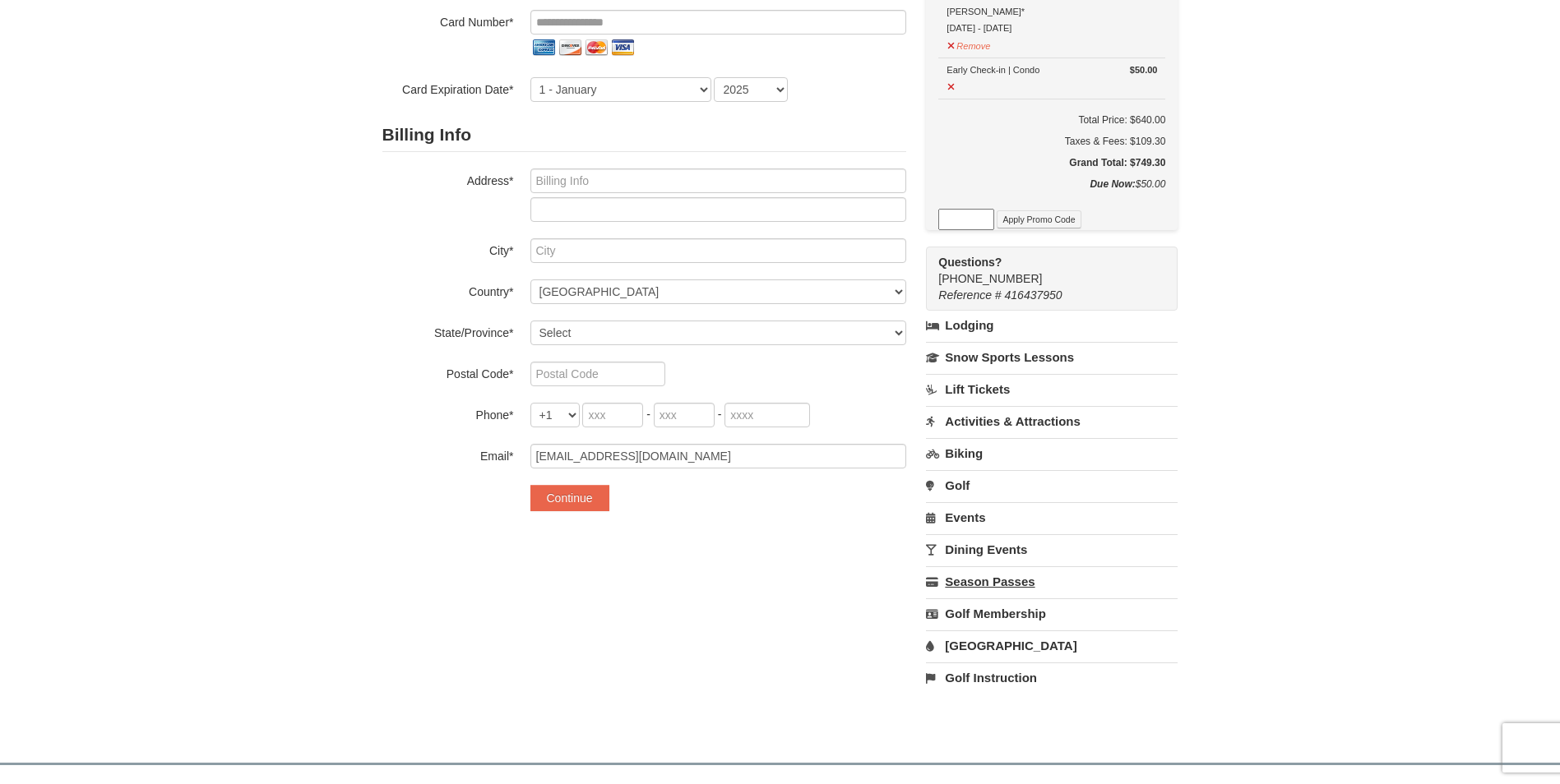
scroll to position [246, 0]
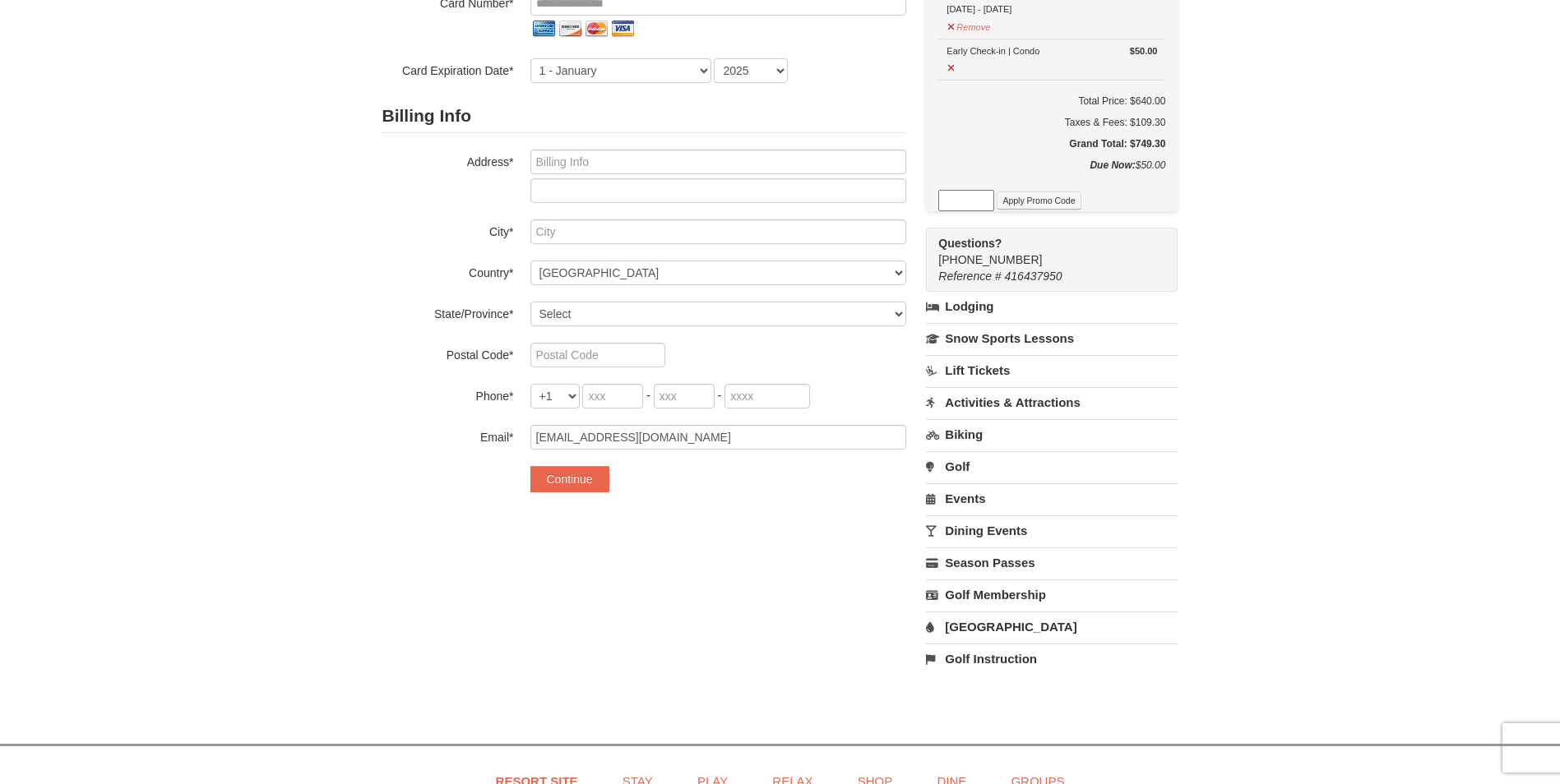
click at [965, 628] on link "[GEOGRAPHIC_DATA]" at bounding box center [1051, 626] width 251 height 31
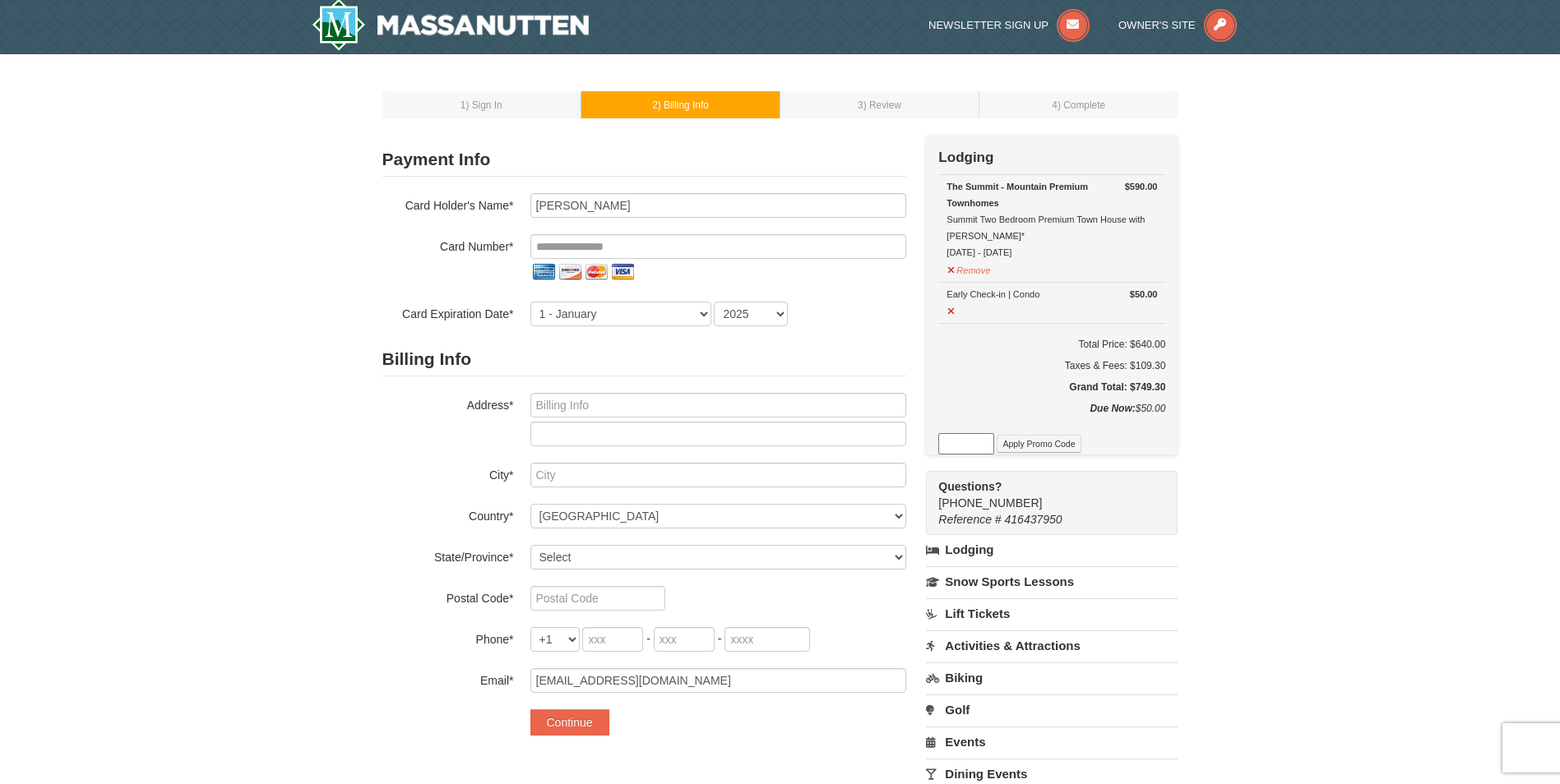
scroll to position [0, 0]
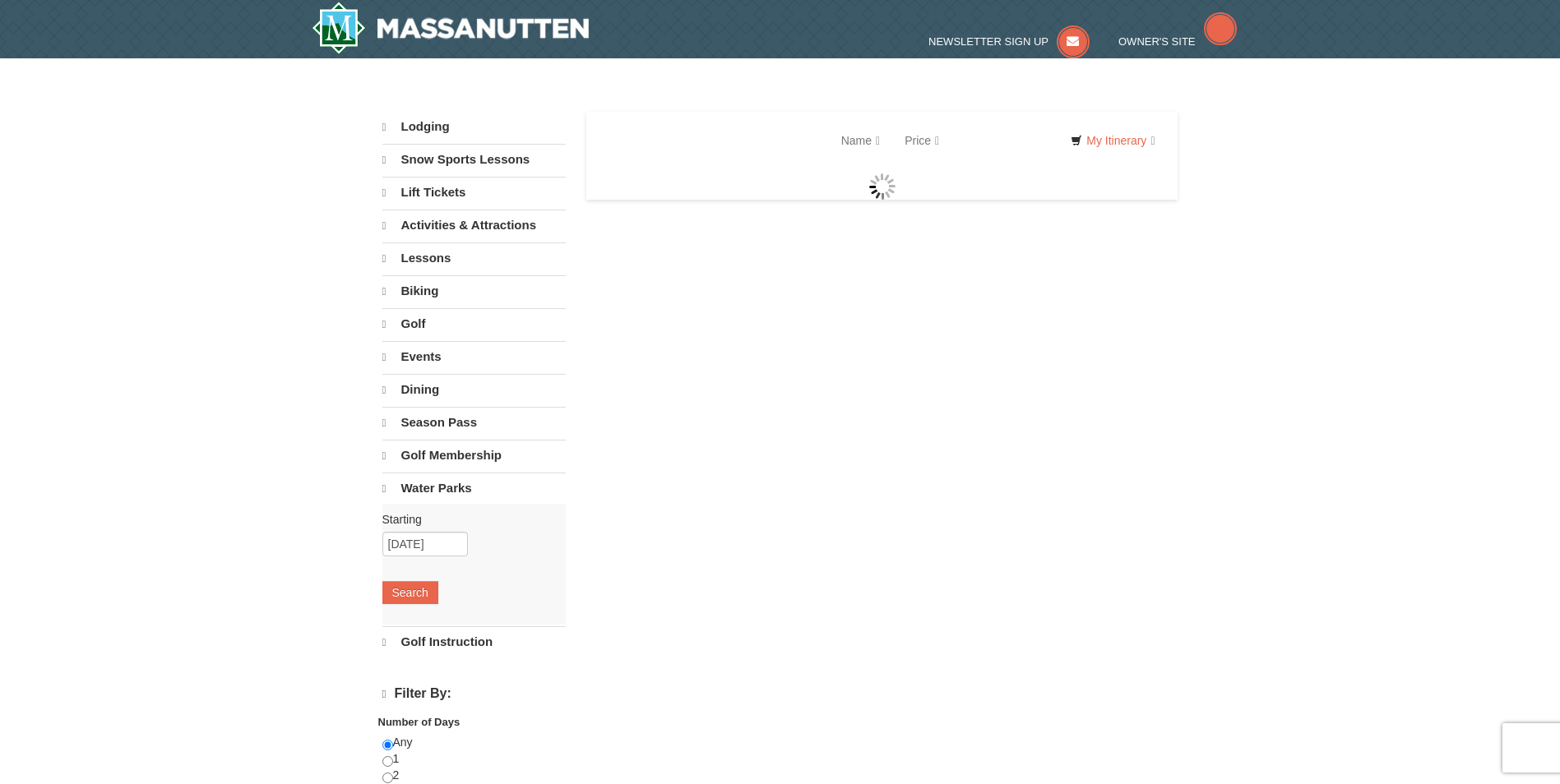
select select "10"
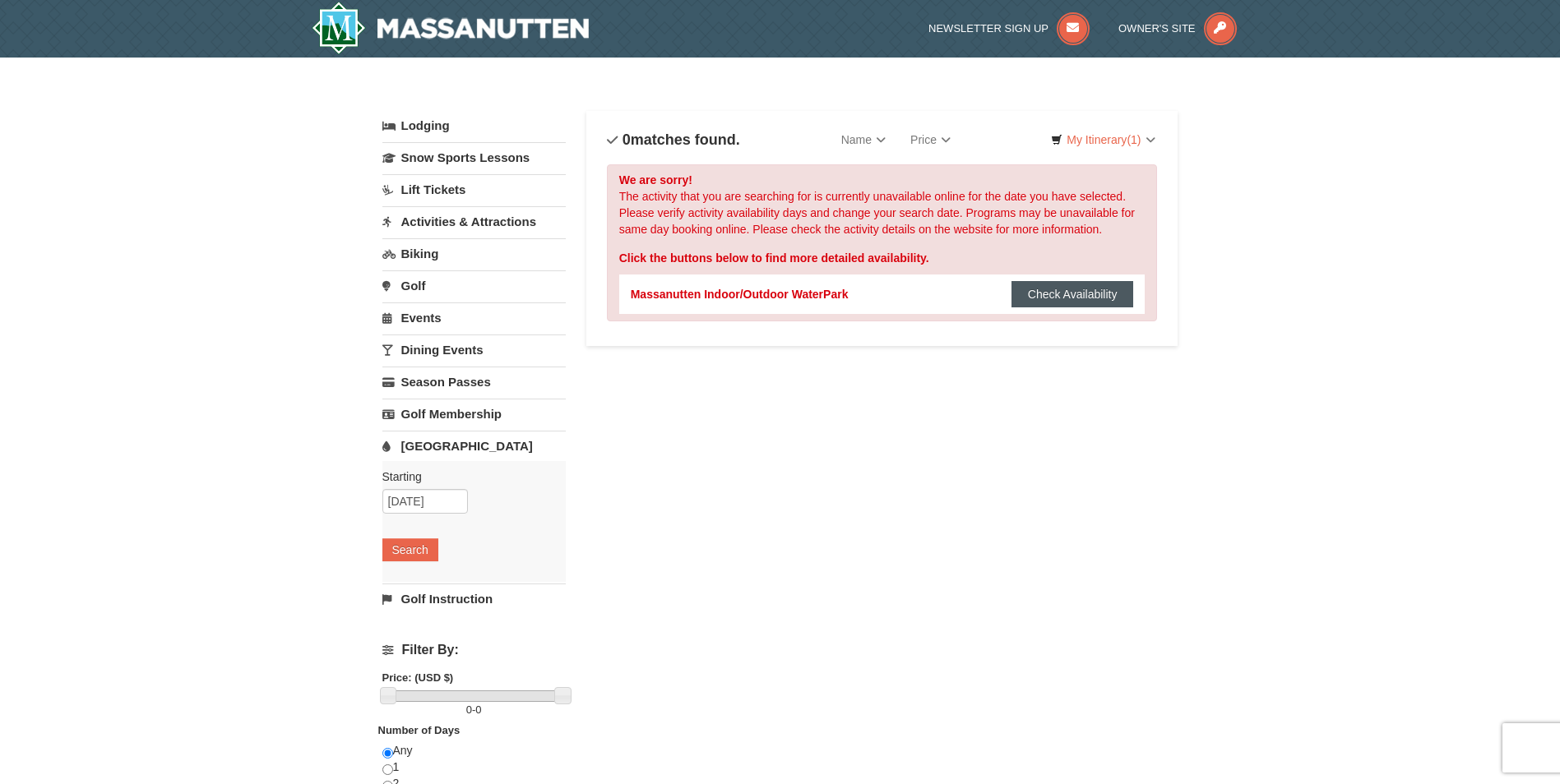
click at [1093, 293] on button "Check Availability" at bounding box center [1072, 294] width 122 height 27
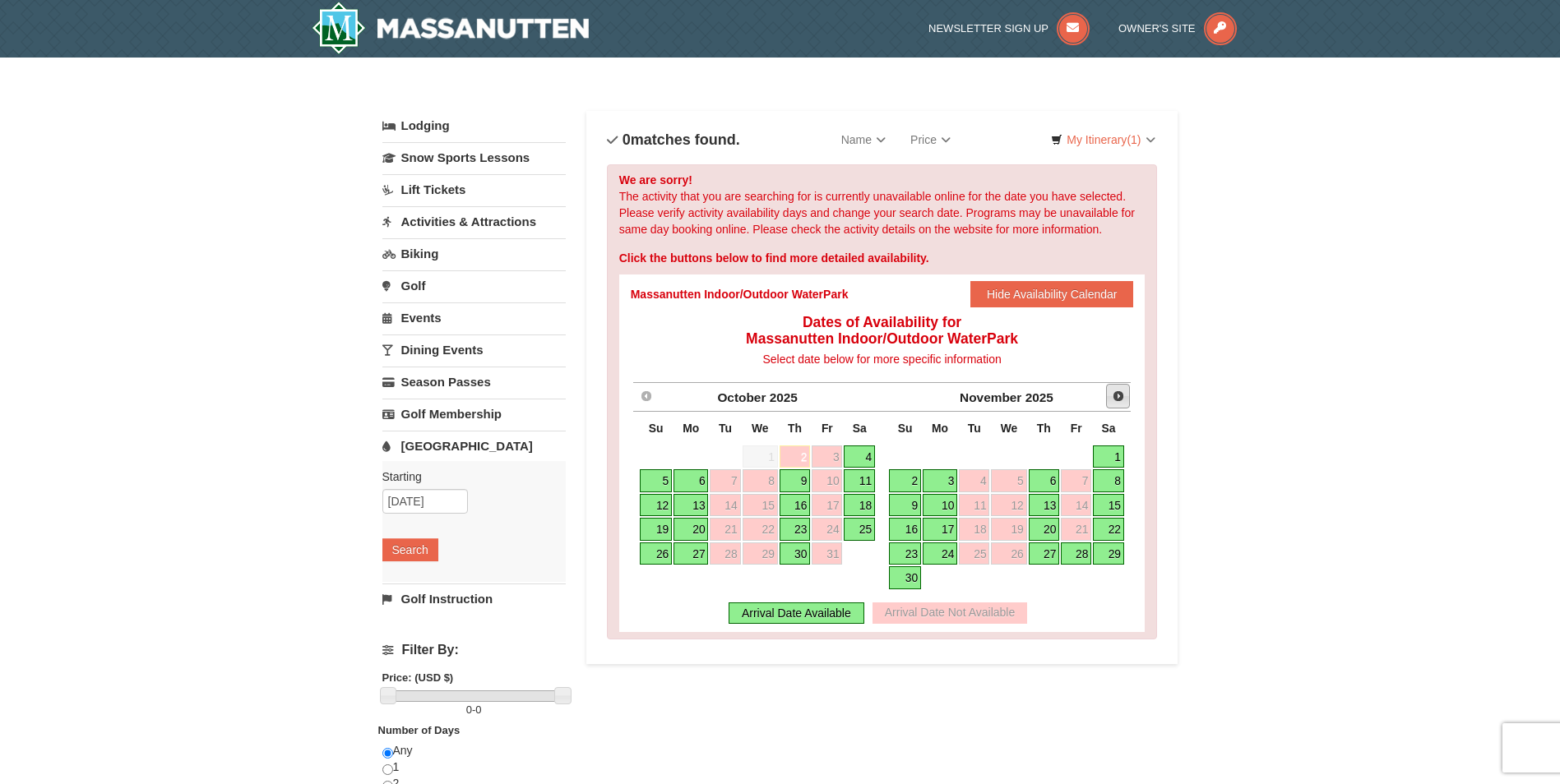
click at [1120, 397] on span "Next" at bounding box center [1118, 396] width 13 height 13
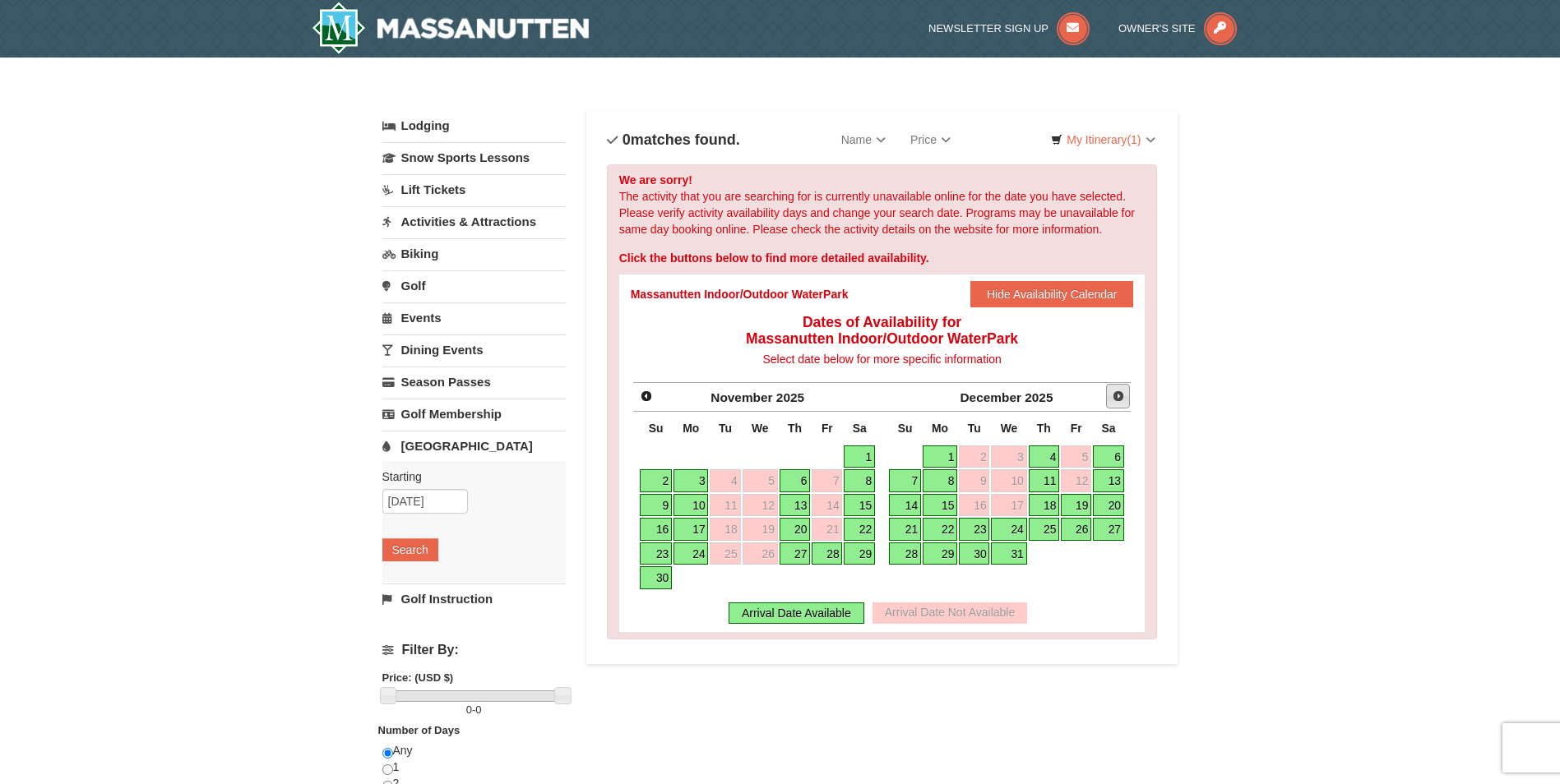
click at [1115, 389] on link "Next" at bounding box center [1118, 396] width 25 height 25
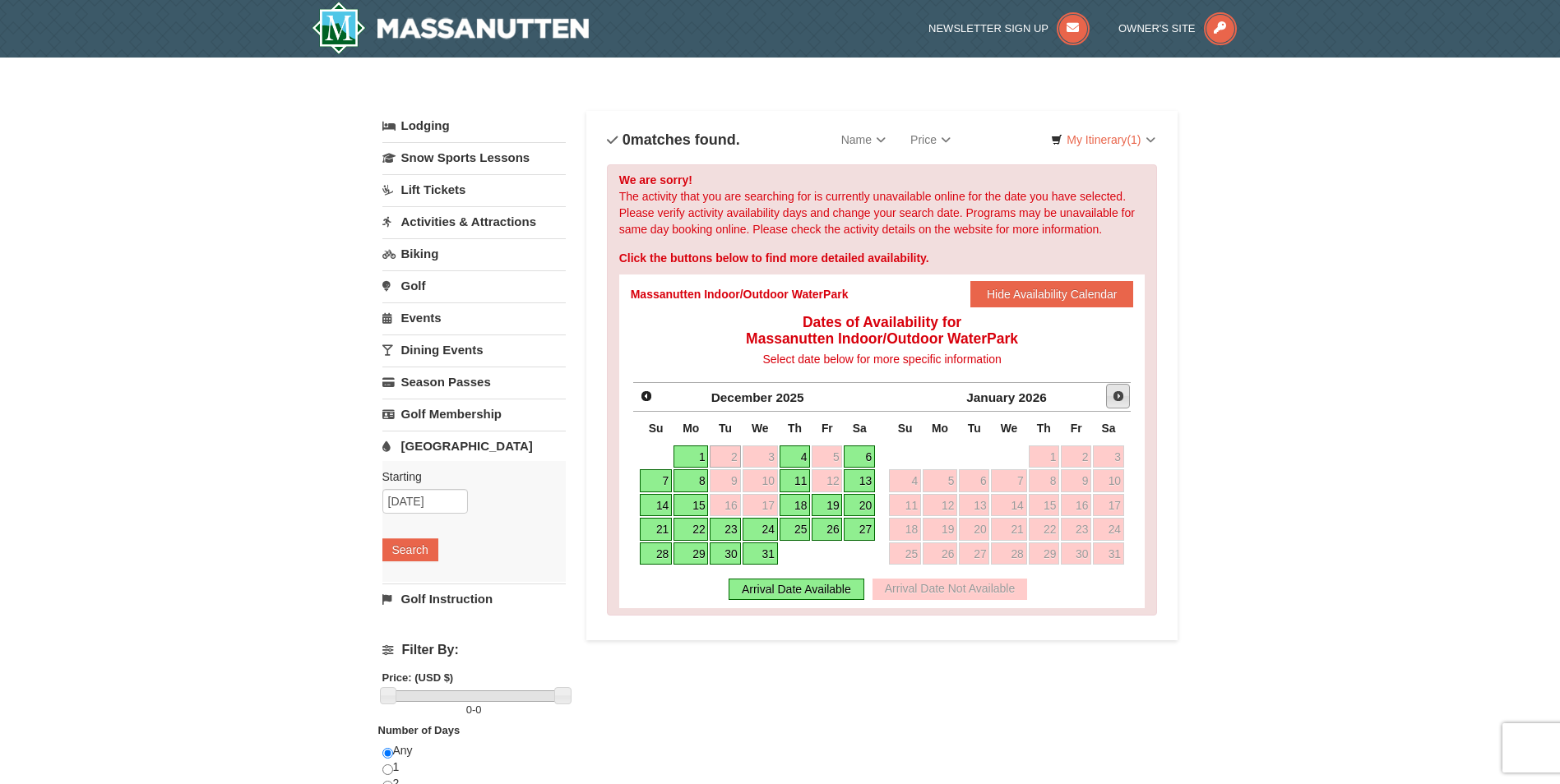
click at [1108, 391] on link "Next" at bounding box center [1118, 396] width 25 height 25
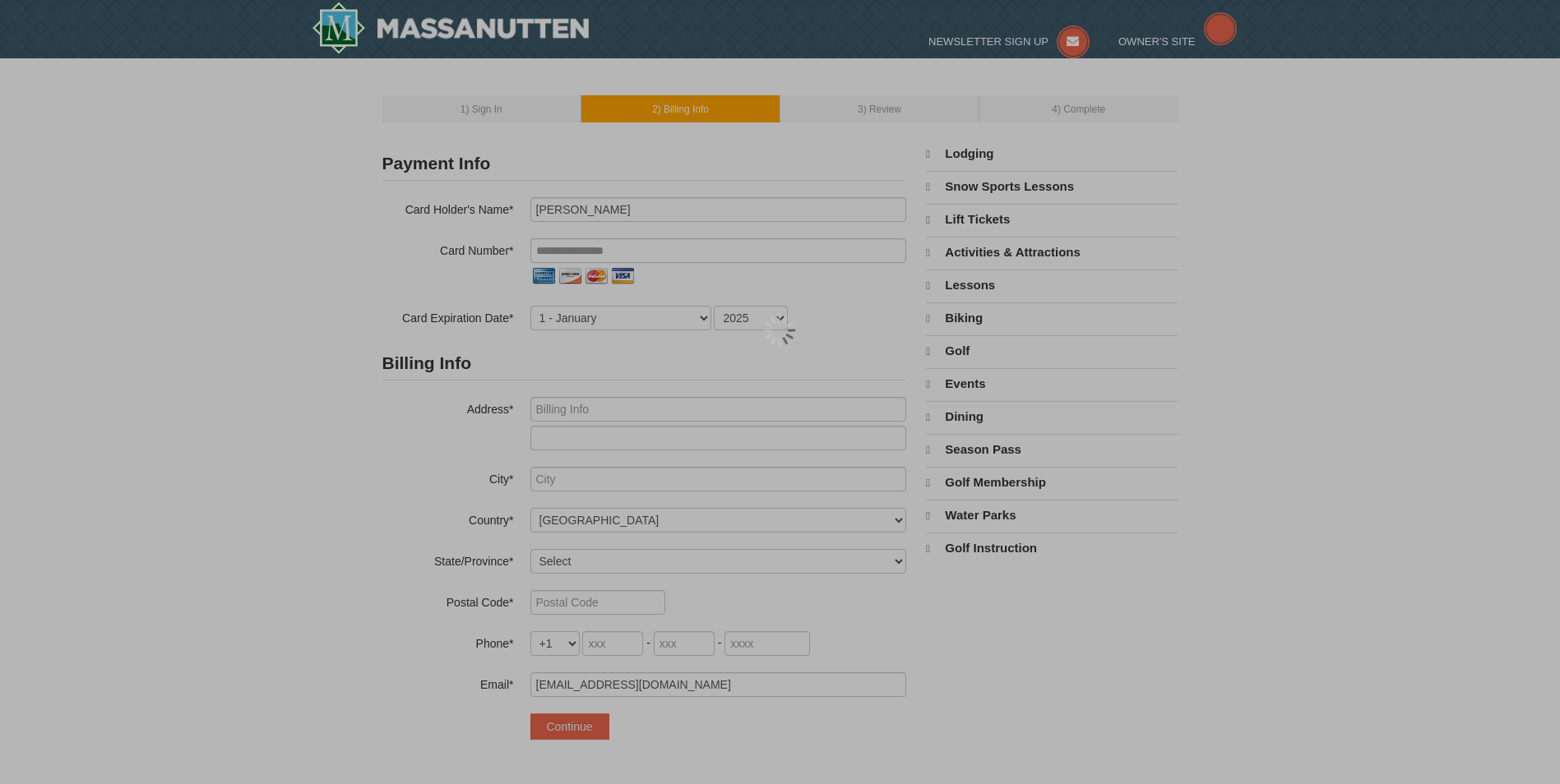
select select "10"
